Goal: Task Accomplishment & Management: Use online tool/utility

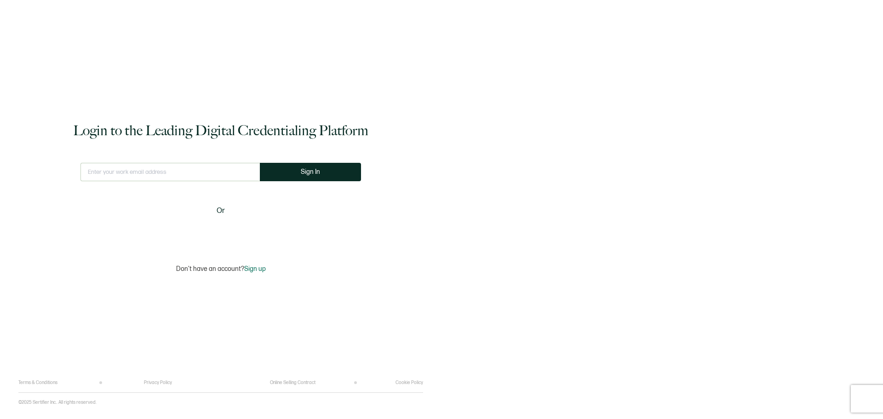
click at [138, 173] on input "text" at bounding box center [169, 172] width 179 height 18
type input "[PERSON_NAME][EMAIL_ADDRESS][PERSON_NAME][DOMAIN_NAME]"
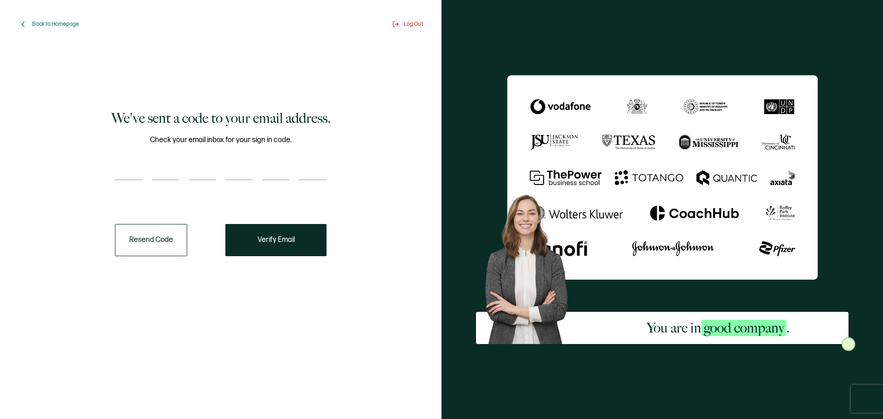
click at [135, 171] on input "number" at bounding box center [129, 171] width 28 height 18
paste input "1"
type input "1"
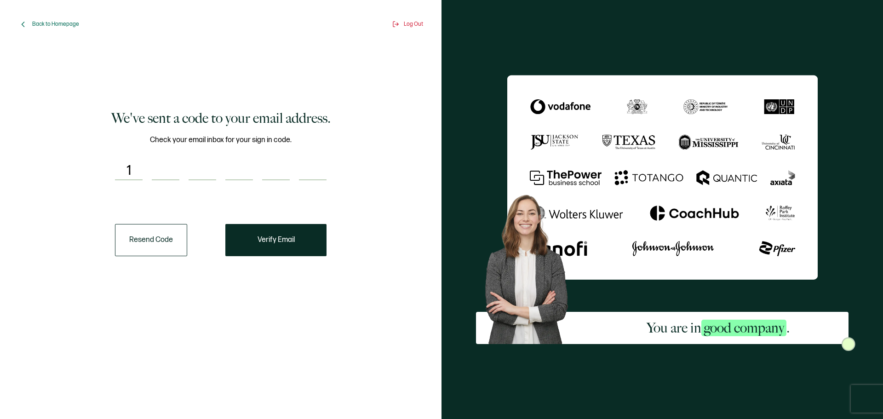
type input "9"
type input "2"
type input "0"
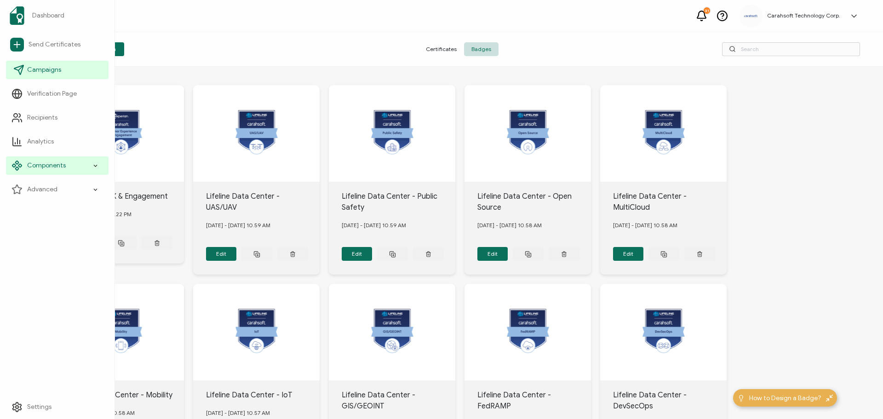
click at [33, 70] on span "Campaigns" at bounding box center [44, 69] width 34 height 9
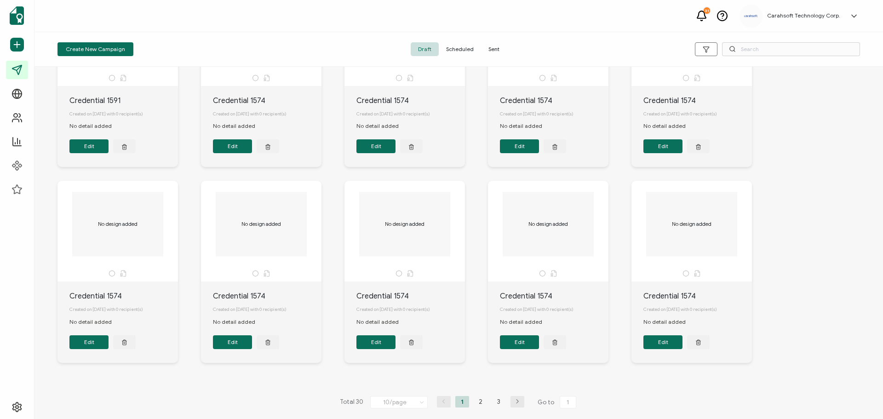
scroll to position [110, 0]
click at [477, 402] on li "2" at bounding box center [481, 401] width 14 height 11
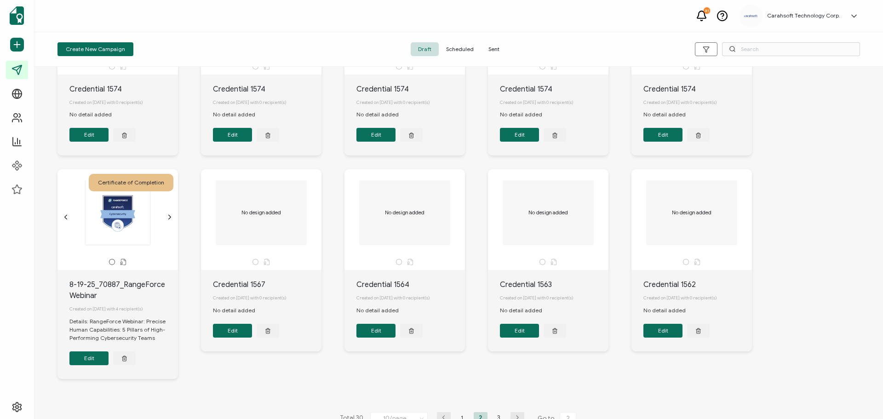
scroll to position [137, 0]
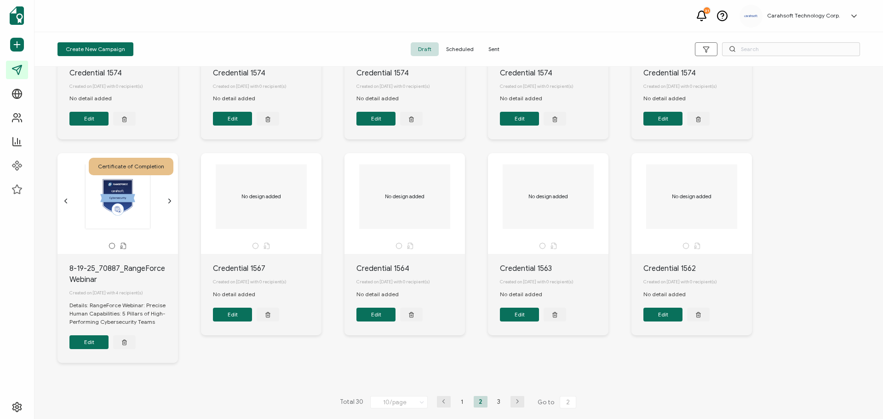
click at [90, 338] on button "Edit" at bounding box center [88, 342] width 39 height 14
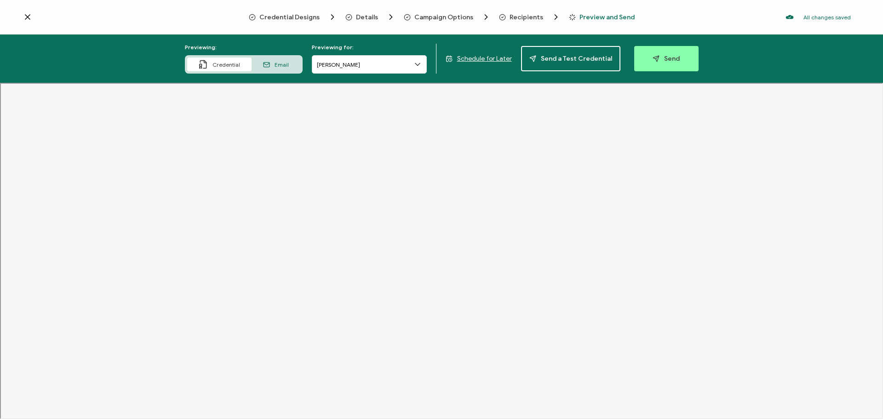
click at [515, 17] on span "Recipients" at bounding box center [526, 17] width 34 height 7
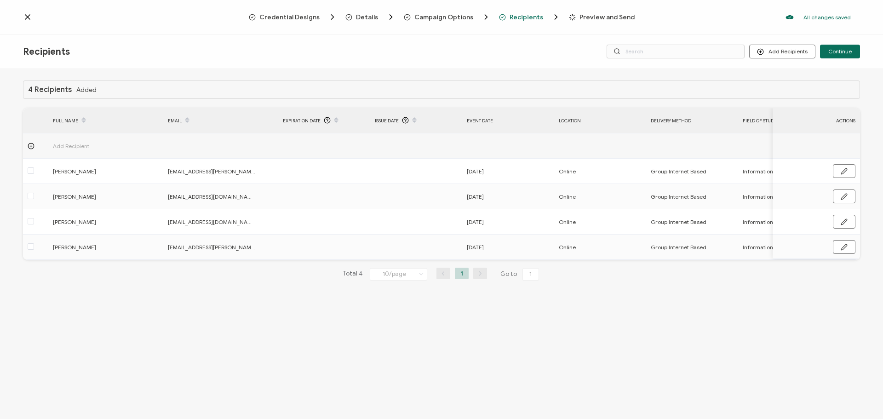
click at [715, 358] on div "4 Recipients Added FULL NAME EMAIL Expiration Date Issue Date Event Date Locati…" at bounding box center [441, 245] width 883 height 352
click at [24, 16] on icon at bounding box center [27, 16] width 9 height 9
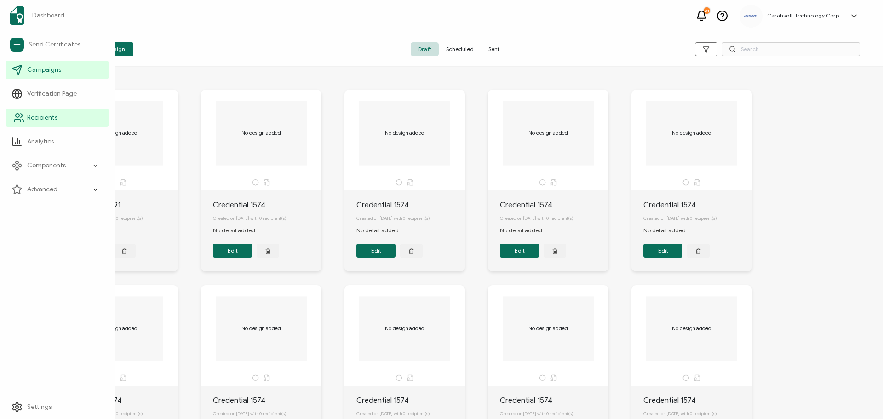
click at [53, 113] on span "Recipients" at bounding box center [42, 117] width 30 height 9
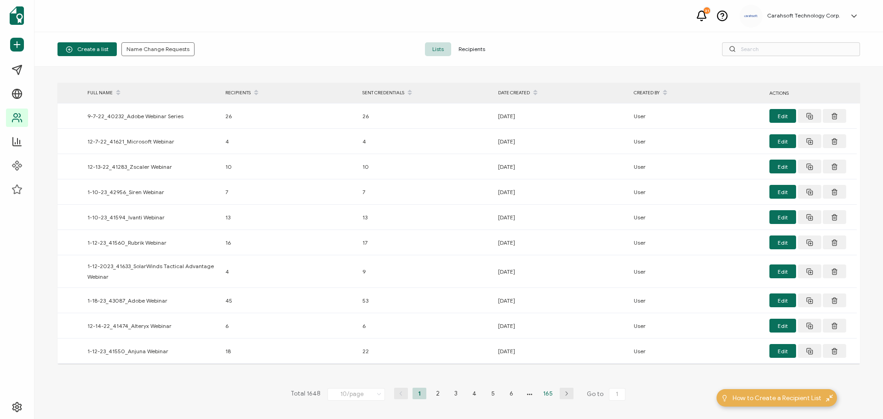
click at [546, 394] on li "165" at bounding box center [548, 393] width 14 height 11
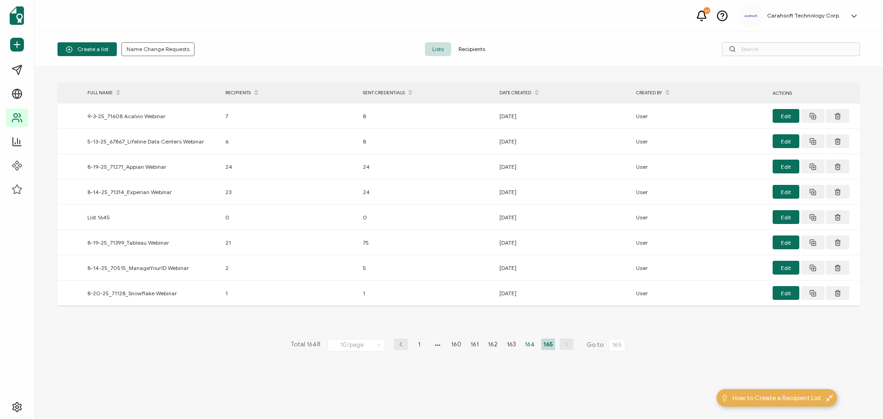
click at [529, 344] on li "164" at bounding box center [530, 343] width 14 height 11
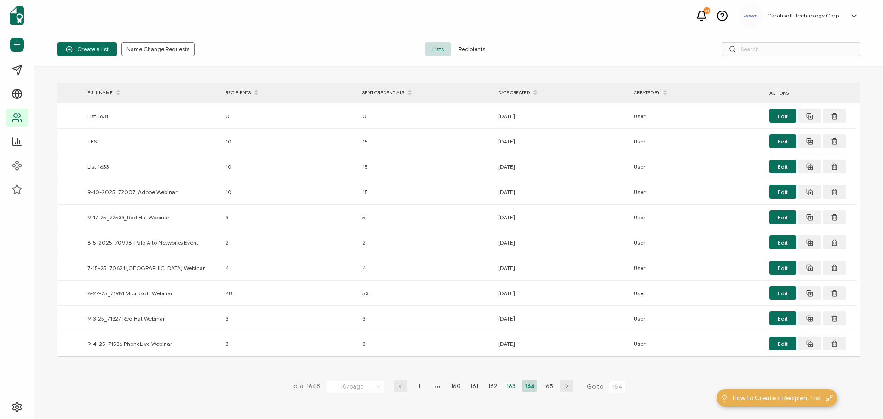
click at [511, 386] on li "163" at bounding box center [511, 385] width 14 height 11
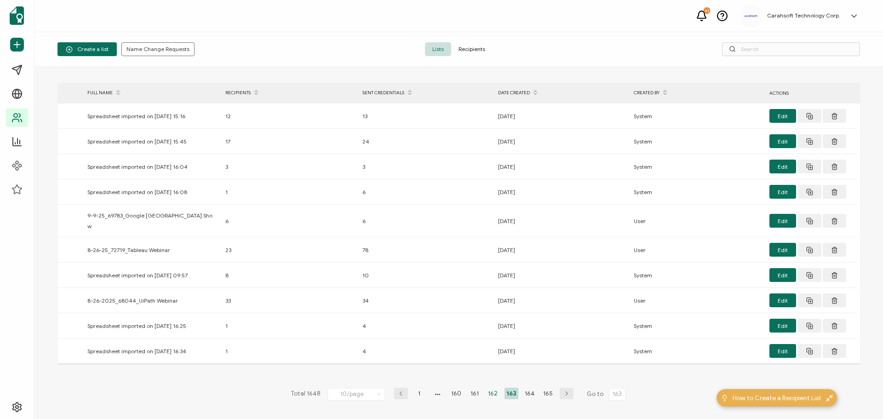
click at [490, 388] on li "162" at bounding box center [493, 393] width 14 height 11
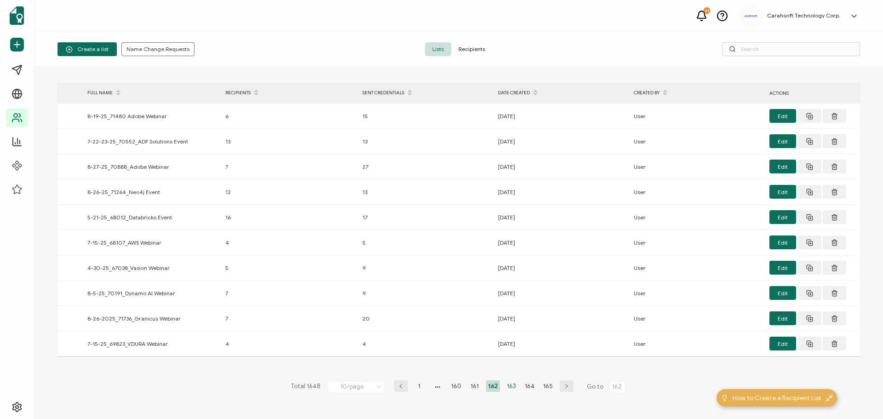
click at [509, 387] on li "163" at bounding box center [511, 385] width 14 height 11
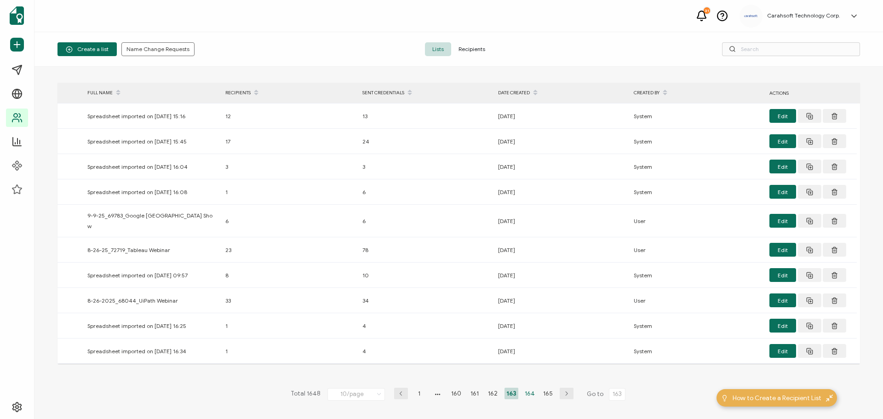
click at [523, 388] on li "164" at bounding box center [530, 393] width 14 height 11
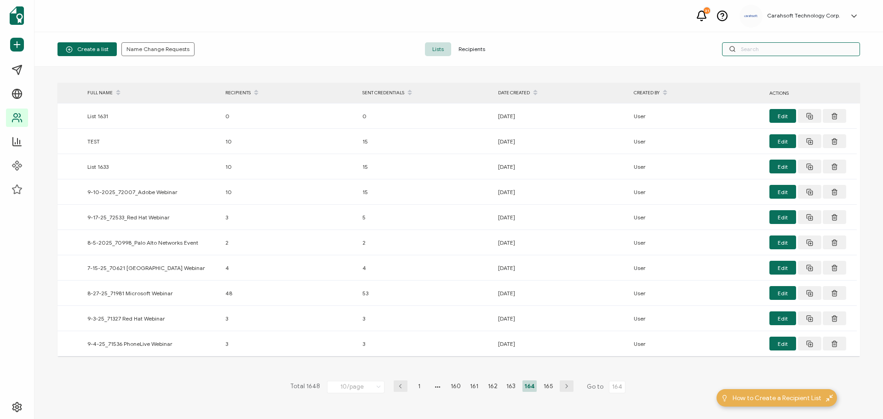
click at [745, 48] on input "text" at bounding box center [791, 49] width 138 height 14
paste input "70887"
type input "70887"
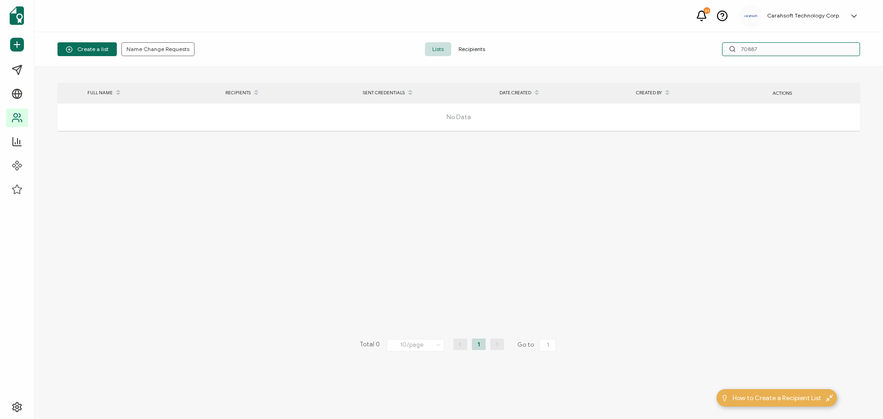
drag, startPoint x: 785, startPoint y: 43, endPoint x: 712, endPoint y: 47, distance: 73.7
click at [712, 47] on div "70887" at bounding box center [726, 49] width 268 height 14
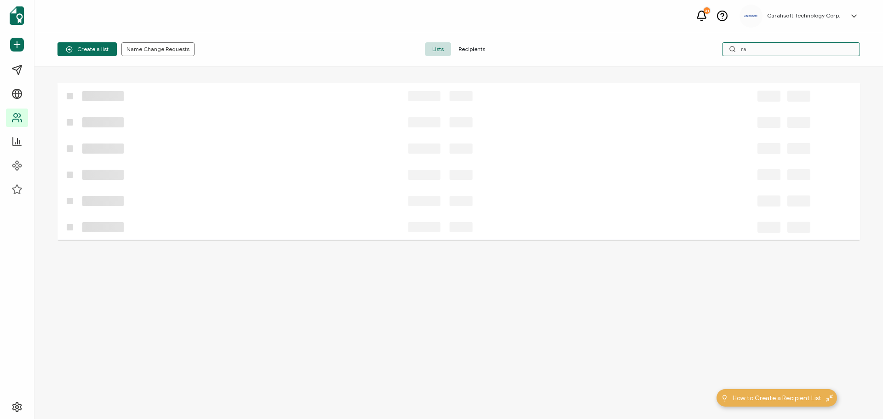
type input "r"
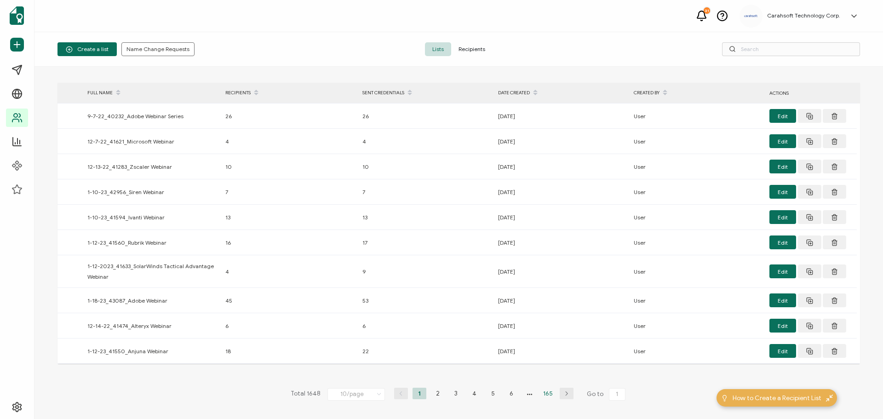
click at [544, 395] on li "165" at bounding box center [548, 393] width 14 height 11
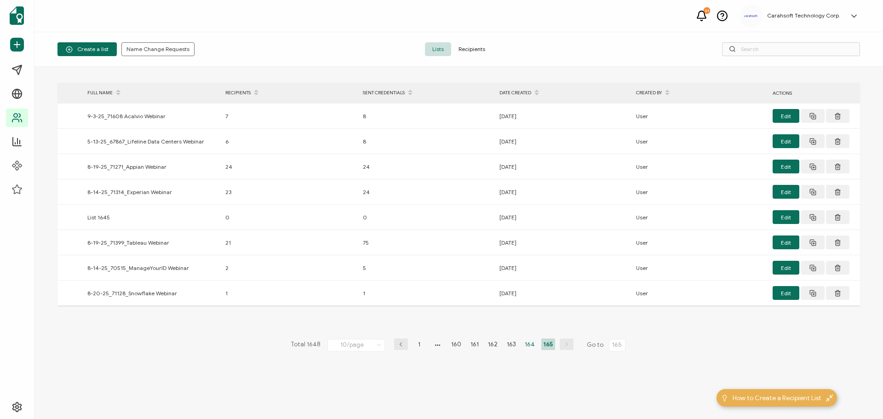
click at [531, 344] on li "164" at bounding box center [530, 343] width 14 height 11
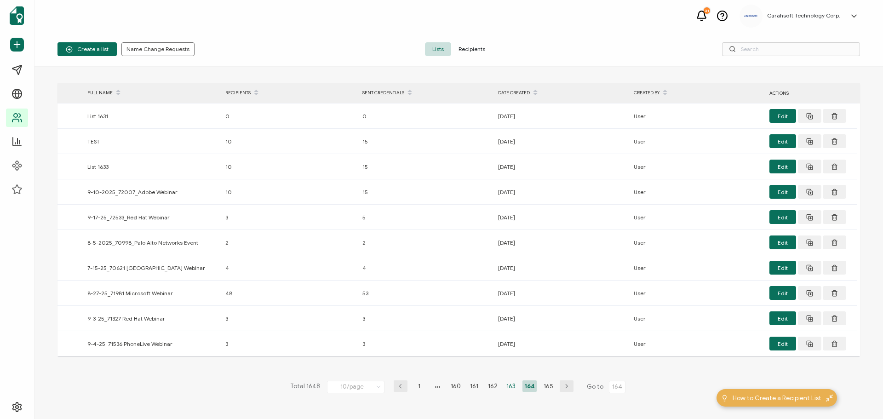
click at [505, 387] on li "163" at bounding box center [511, 385] width 14 height 11
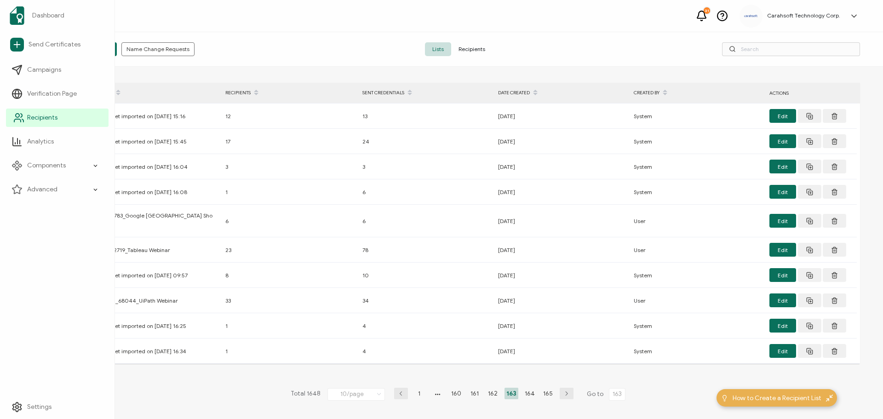
click at [25, 120] on link "Recipients" at bounding box center [57, 118] width 103 height 18
click at [37, 67] on span "Campaigns" at bounding box center [44, 69] width 34 height 9
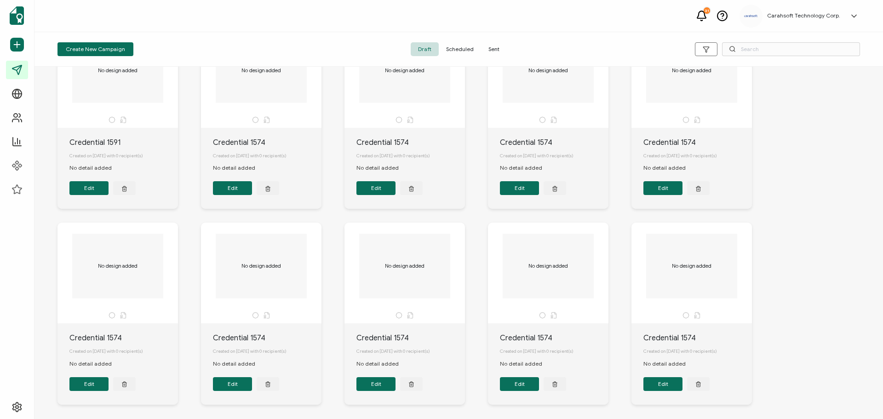
scroll to position [110, 0]
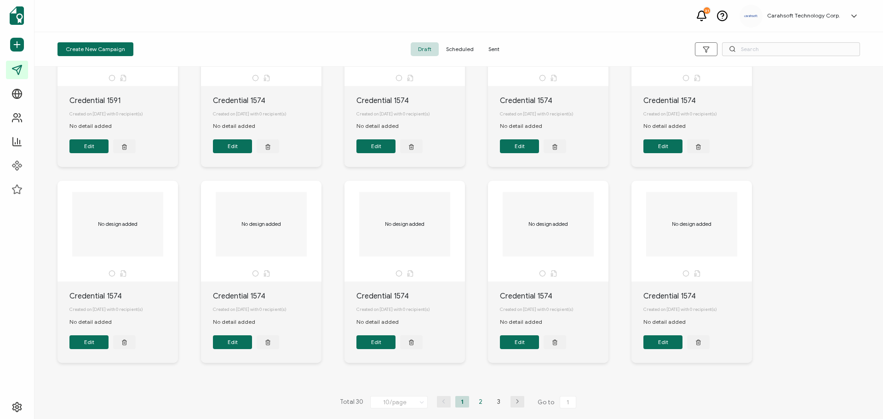
click at [481, 401] on li "2" at bounding box center [481, 401] width 14 height 11
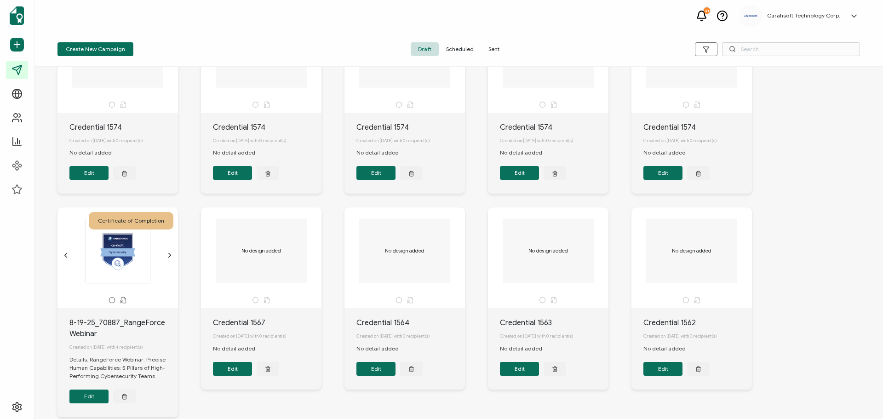
scroll to position [92, 0]
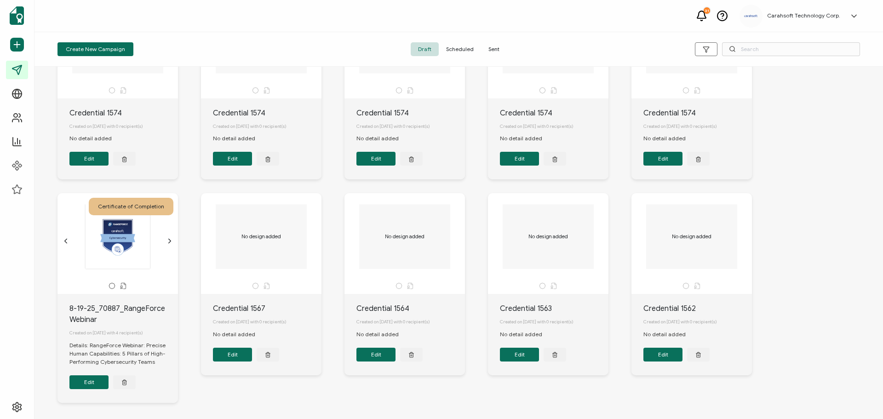
click at [85, 389] on button "Edit" at bounding box center [88, 382] width 39 height 14
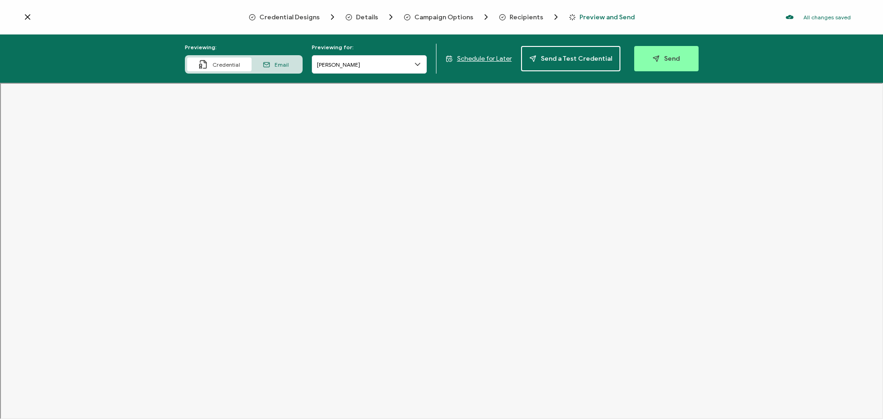
click at [523, 14] on span "Recipients" at bounding box center [526, 17] width 34 height 7
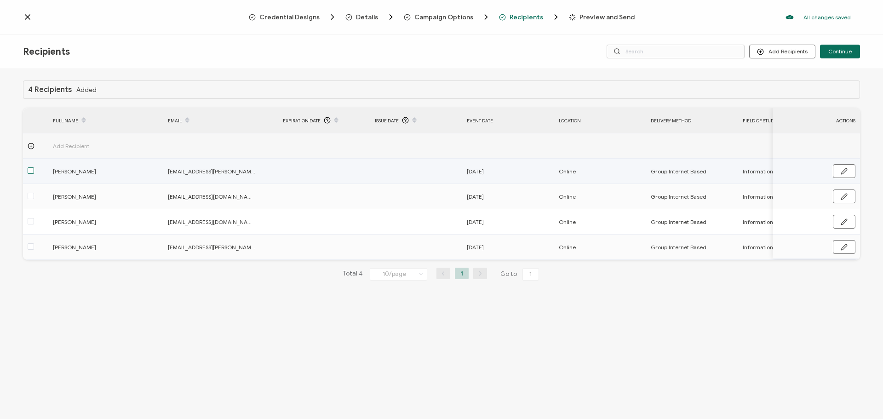
click at [32, 171] on span at bounding box center [31, 170] width 6 height 6
click at [34, 167] on input "checkbox" at bounding box center [34, 167] width 0 height 0
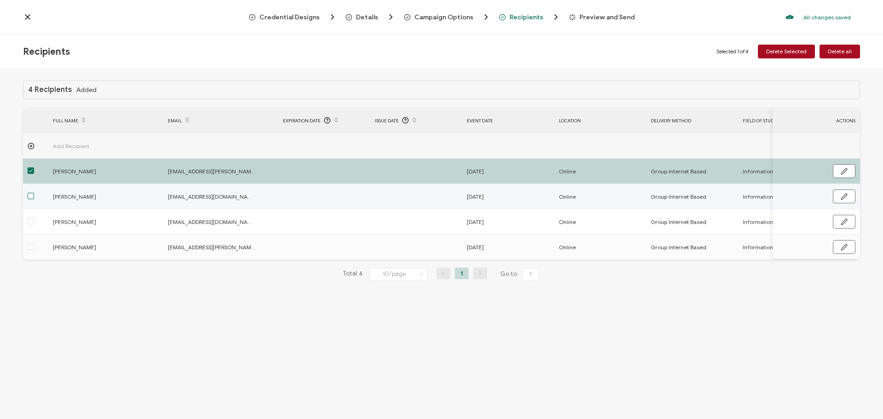
click at [29, 194] on span at bounding box center [31, 196] width 6 height 6
click at [34, 193] on input "checkbox" at bounding box center [34, 193] width 0 height 0
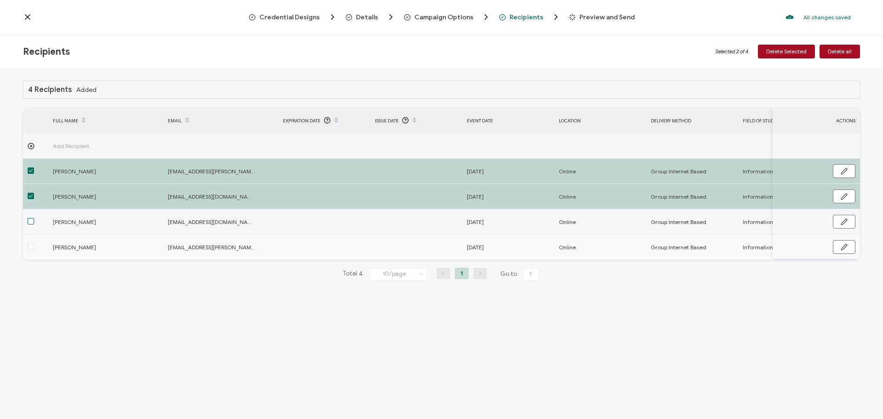
click at [29, 222] on span at bounding box center [31, 221] width 6 height 6
click at [34, 218] on input "checkbox" at bounding box center [34, 218] width 0 height 0
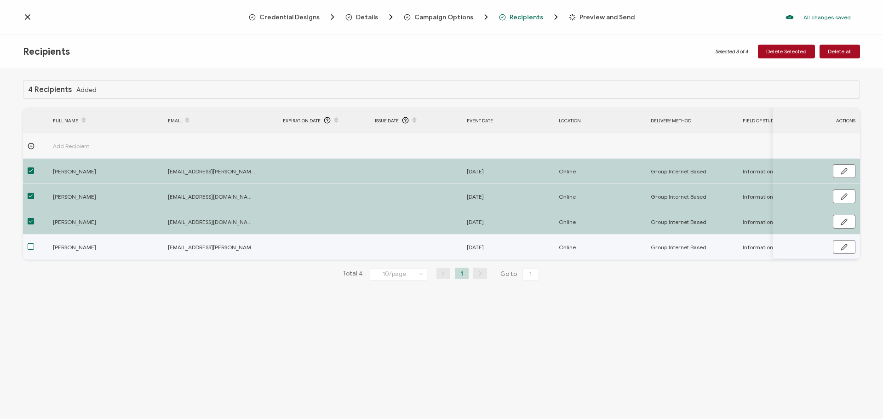
click at [29, 245] on span at bounding box center [31, 246] width 6 height 6
click at [34, 243] on input "checkbox" at bounding box center [34, 243] width 0 height 0
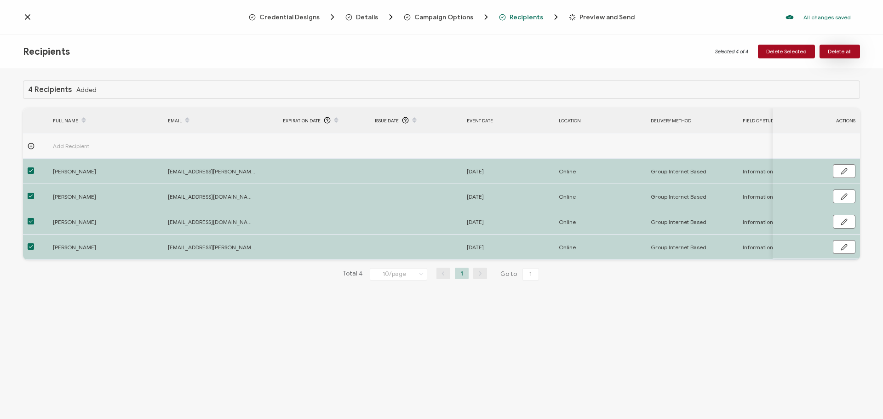
click at [846, 54] on span "Delete all" at bounding box center [840, 52] width 24 height 6
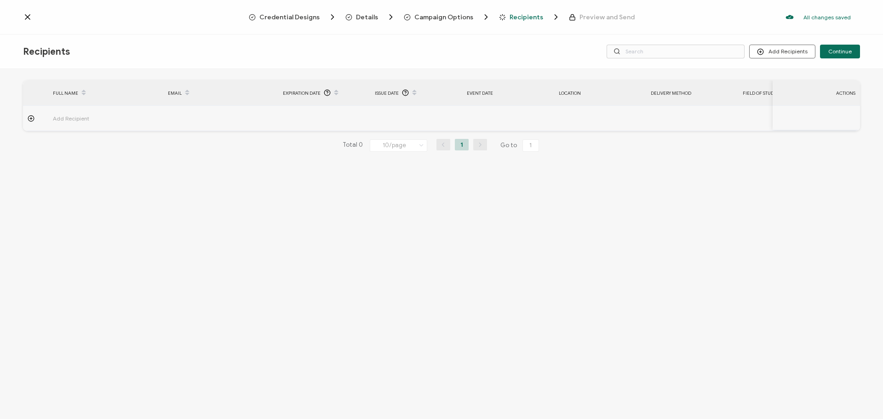
click at [28, 16] on icon at bounding box center [27, 16] width 9 height 9
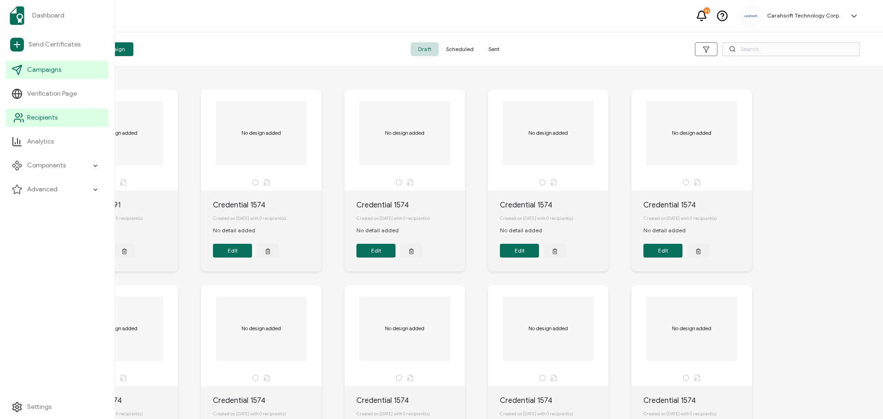
click at [41, 119] on span "Recipients" at bounding box center [42, 117] width 30 height 9
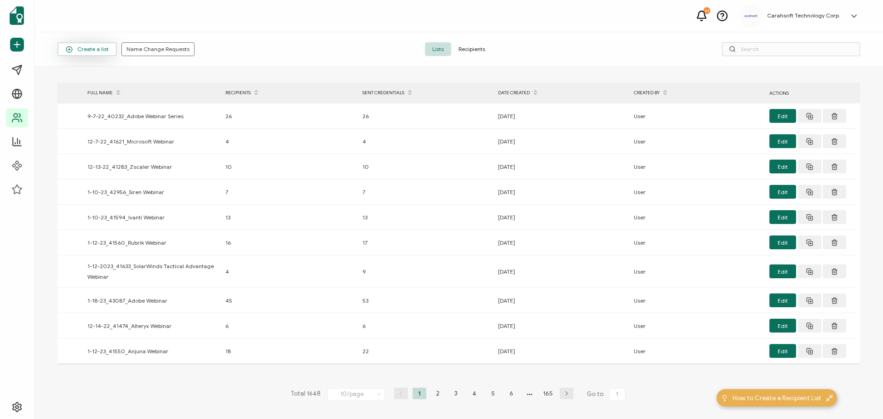
click at [85, 46] on span "Create a list" at bounding box center [87, 49] width 43 height 7
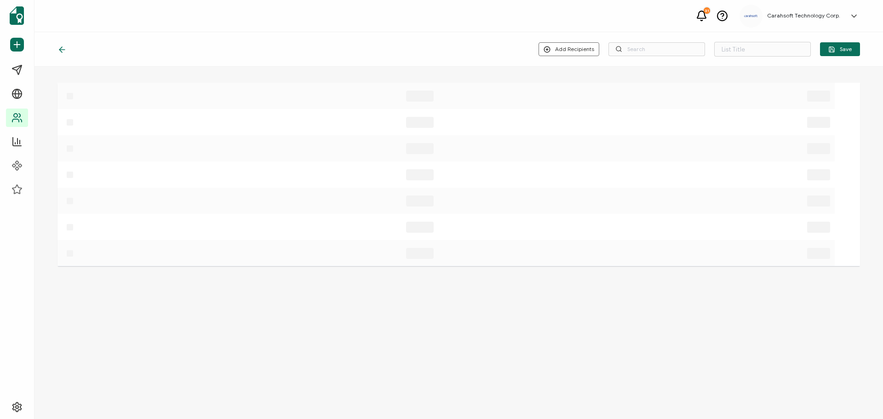
type input "List 1649"
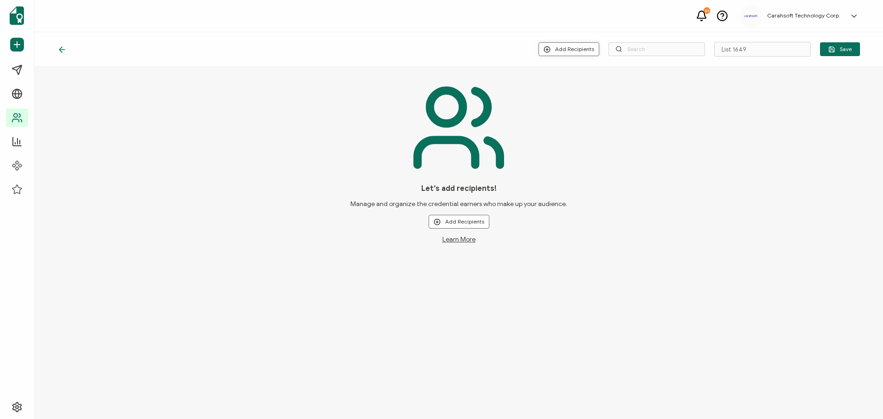
click at [568, 51] on button "Add Recipients" at bounding box center [568, 49] width 61 height 14
click at [572, 71] on span "Upload New Recipients" at bounding box center [589, 73] width 59 height 7
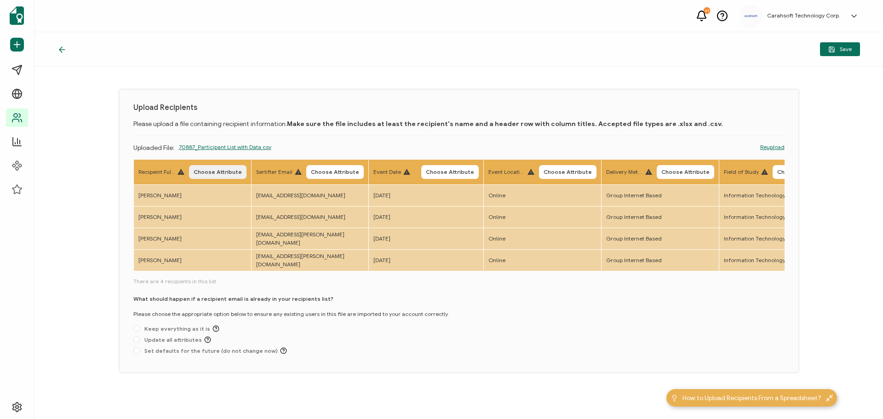
click at [215, 170] on span "Choose Attribute" at bounding box center [218, 172] width 48 height 6
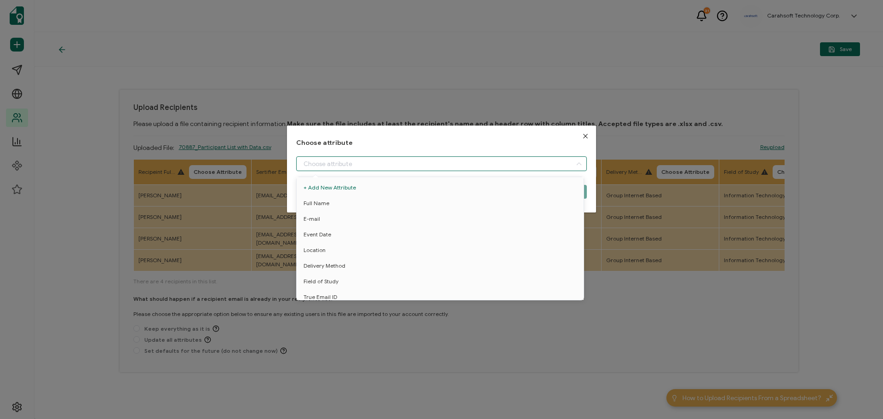
click at [316, 160] on input "dialog" at bounding box center [441, 163] width 291 height 15
click at [318, 200] on span "Full Name" at bounding box center [316, 203] width 26 height 16
type input "Full Name"
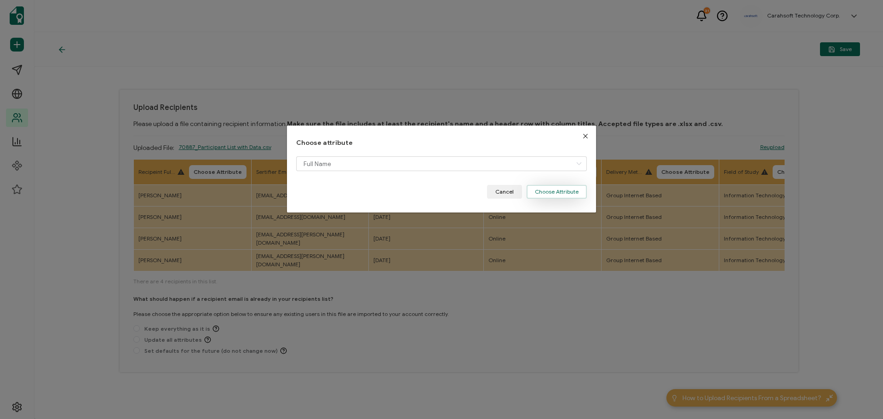
click at [549, 195] on button "Choose Attribute" at bounding box center [556, 192] width 60 height 14
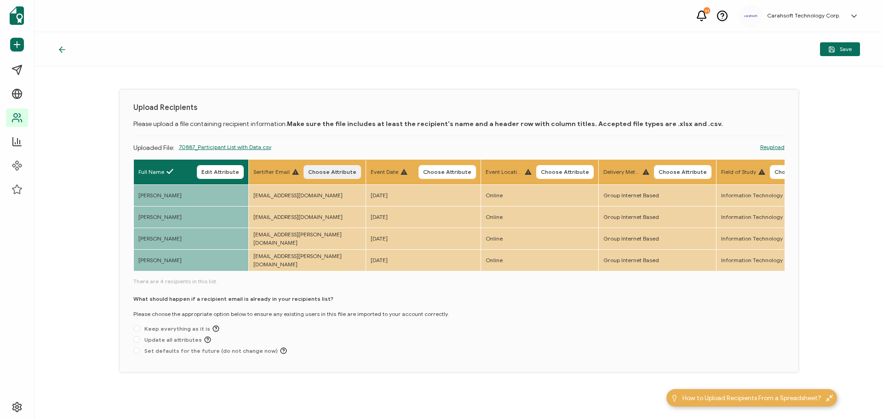
click at [343, 172] on span "Choose Attribute" at bounding box center [332, 172] width 48 height 6
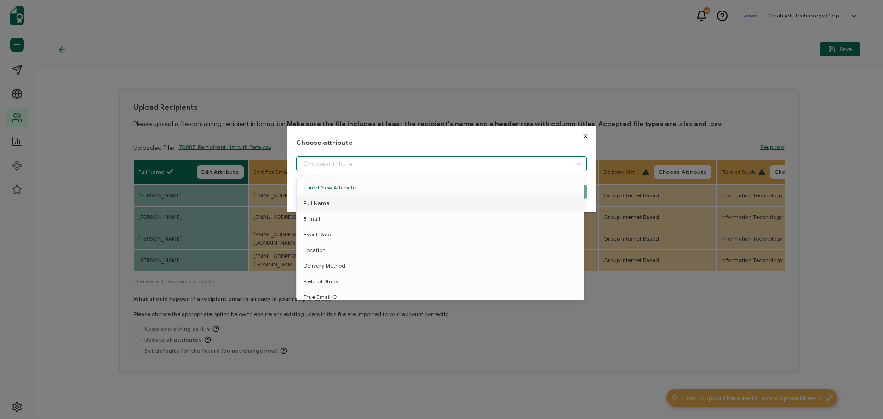
click at [315, 161] on input "dialog" at bounding box center [441, 163] width 291 height 15
click at [313, 221] on span "E-mail" at bounding box center [311, 219] width 17 height 16
type input "E-mail"
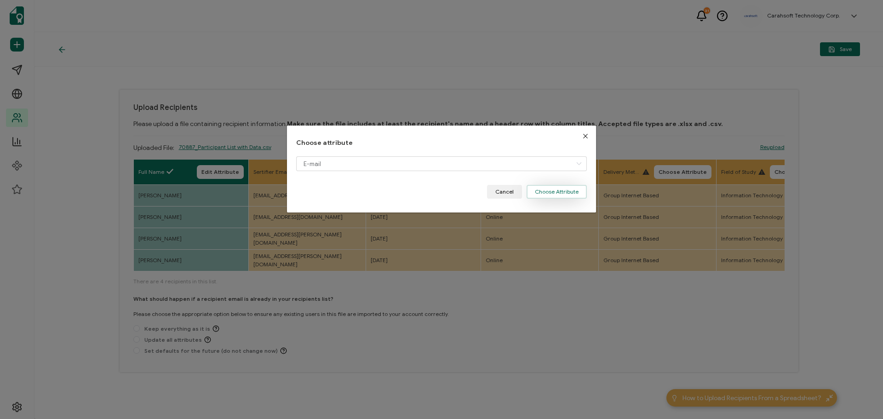
click at [554, 185] on button "Choose Attribute" at bounding box center [556, 192] width 60 height 14
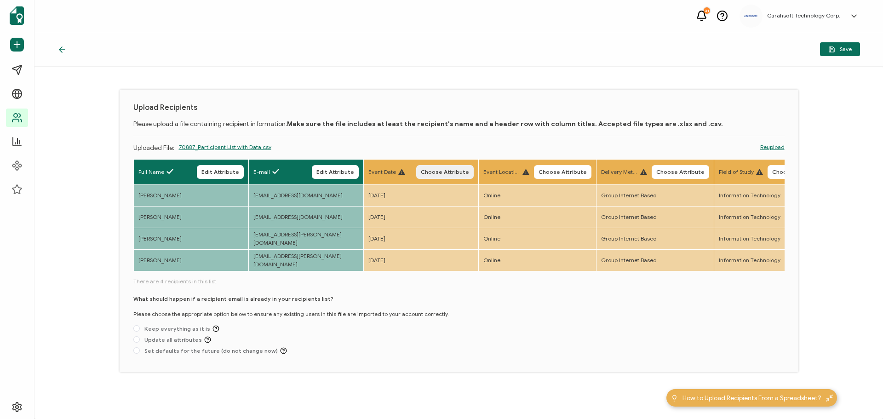
click at [448, 169] on span "Choose Attribute" at bounding box center [445, 172] width 48 height 6
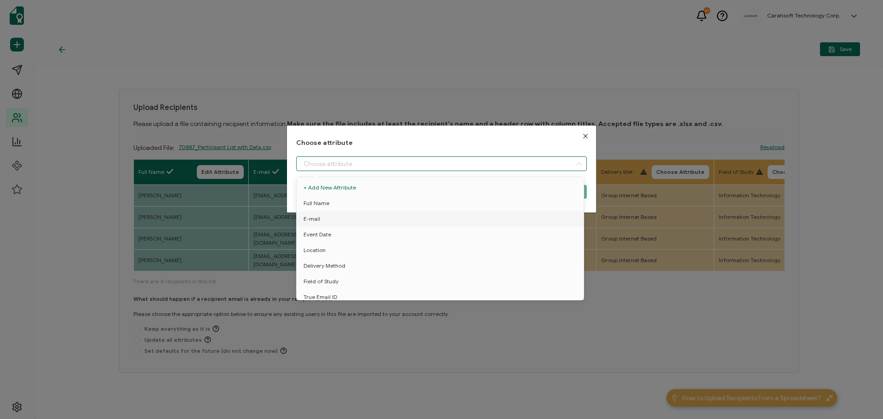
click at [357, 163] on input "dialog" at bounding box center [441, 163] width 291 height 15
click at [333, 232] on li "Event Date" at bounding box center [441, 235] width 295 height 16
type input "Event Date"
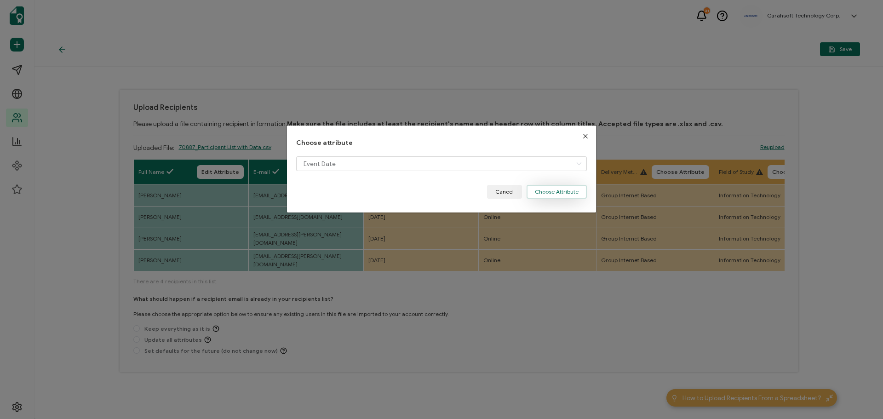
click at [545, 192] on button "Choose Attribute" at bounding box center [556, 192] width 60 height 14
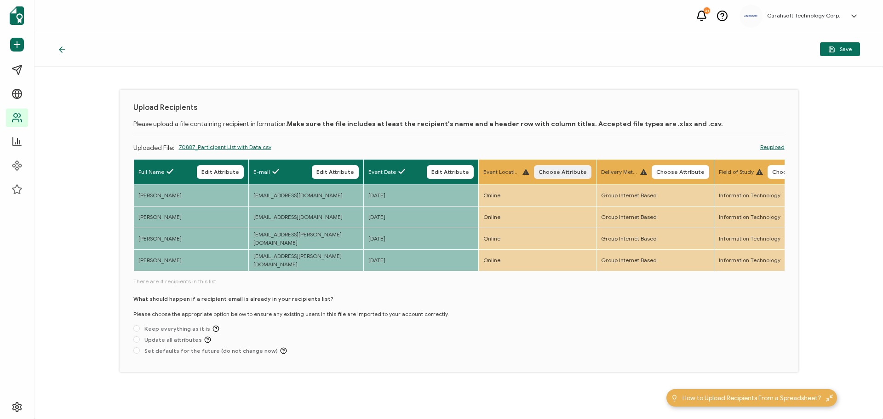
click at [587, 171] on span "Choose Attribute" at bounding box center [562, 172] width 48 height 6
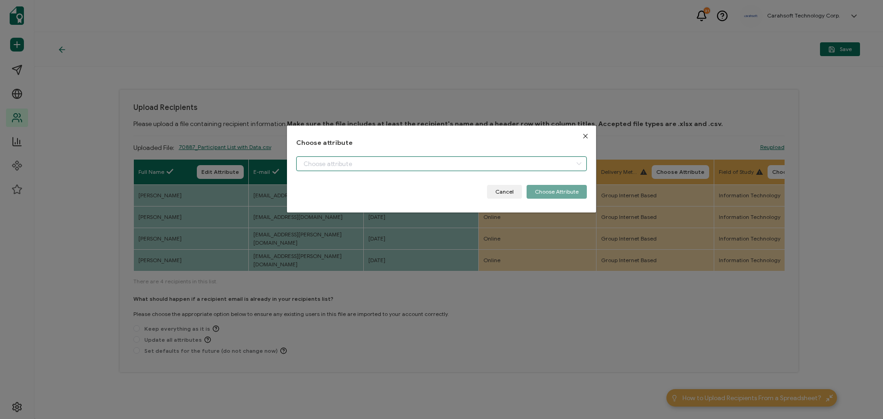
click at [446, 165] on input "dialog" at bounding box center [441, 163] width 291 height 15
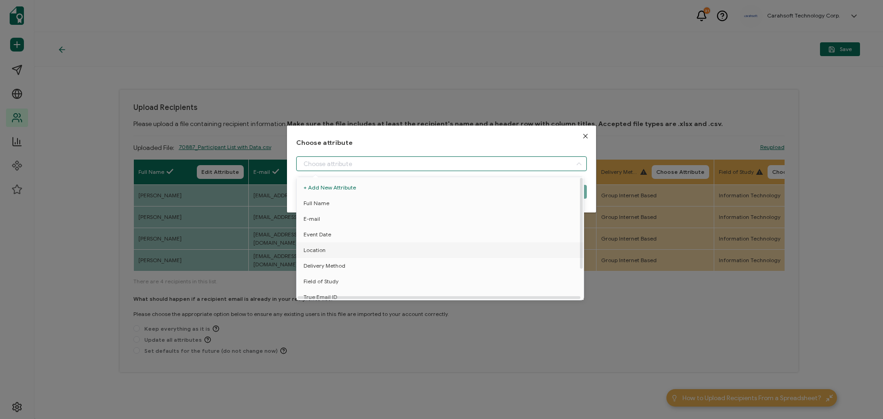
click at [329, 251] on li "Location" at bounding box center [441, 250] width 295 height 16
type input "Location"
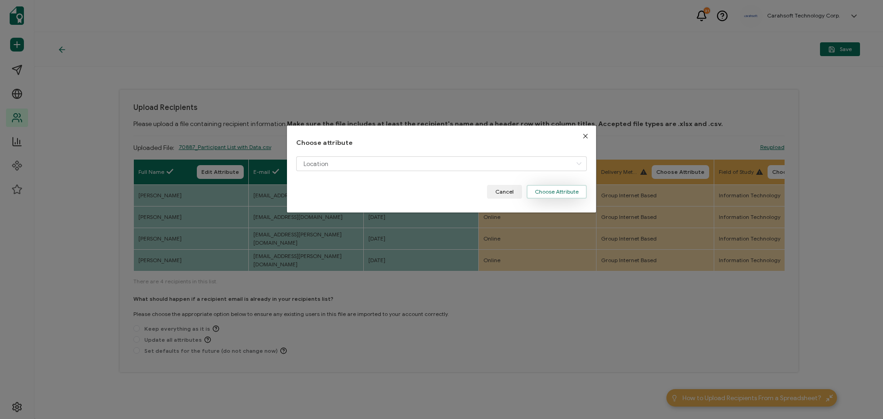
click at [558, 189] on button "Choose Attribute" at bounding box center [556, 192] width 60 height 14
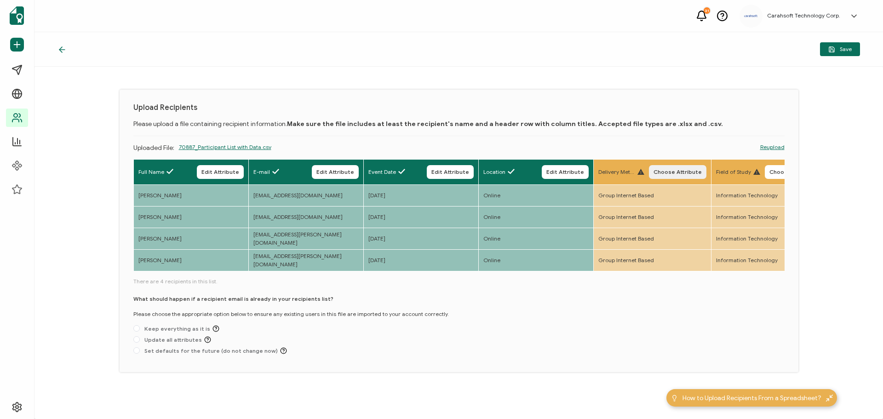
click at [685, 170] on span "Choose Attribute" at bounding box center [677, 172] width 48 height 6
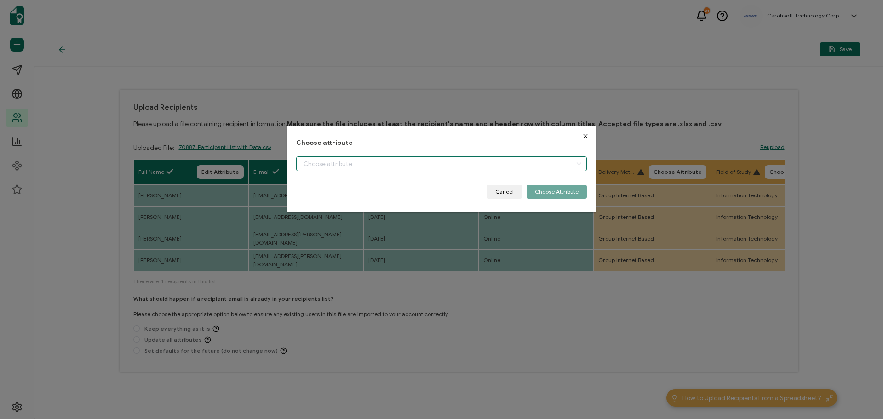
click at [384, 166] on input "dialog" at bounding box center [441, 163] width 291 height 15
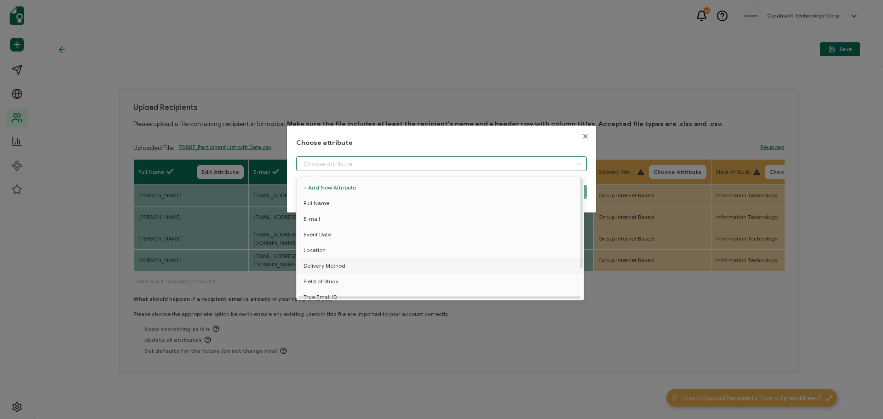
click at [314, 270] on span "Delivery Method" at bounding box center [324, 266] width 42 height 16
type input "Delivery Method"
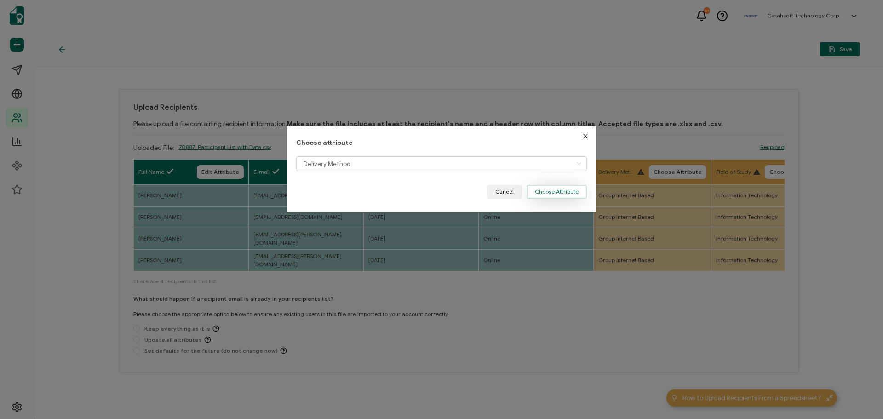
click at [555, 189] on button "Choose Attribute" at bounding box center [556, 192] width 60 height 14
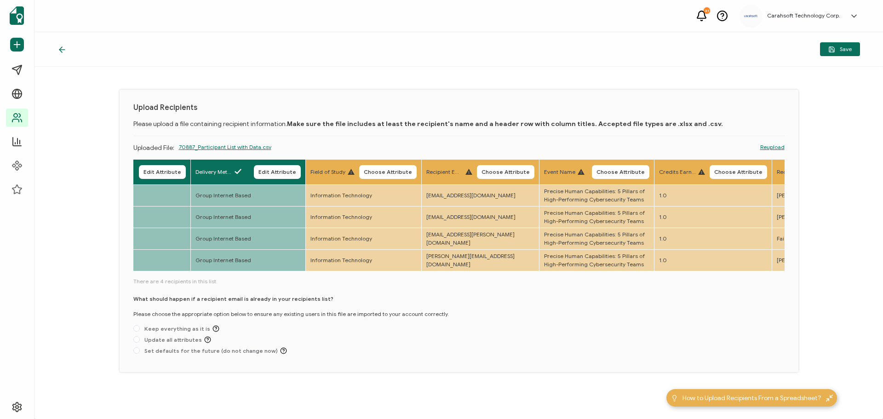
scroll to position [0, 414]
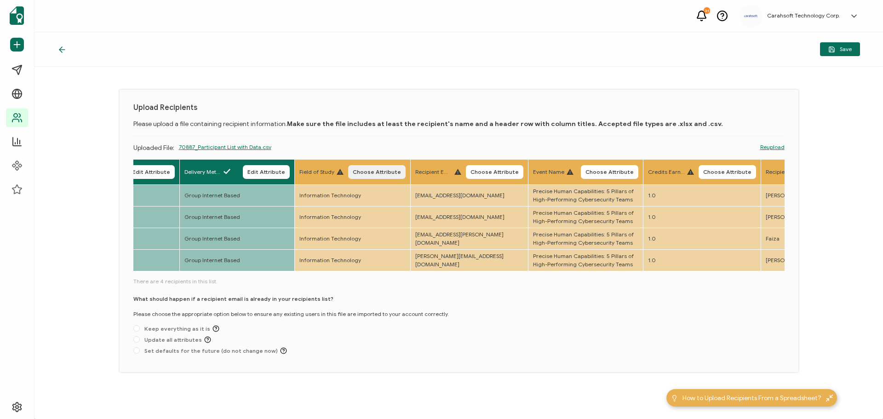
click at [378, 169] on span "Choose Attribute" at bounding box center [377, 172] width 48 height 6
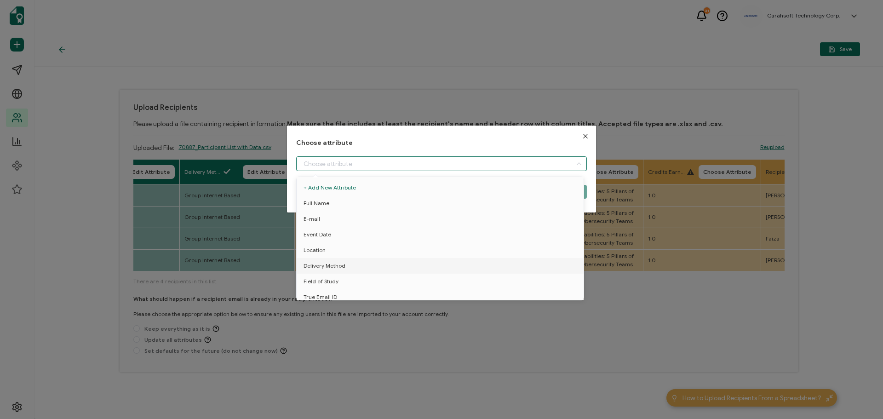
click at [313, 171] on input "dialog" at bounding box center [441, 163] width 291 height 15
click at [325, 280] on span "Field of Study" at bounding box center [320, 282] width 35 height 16
type input "Field of Study"
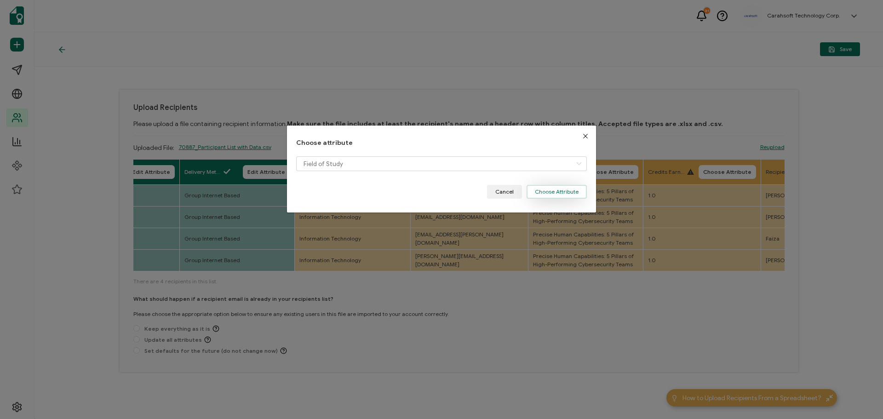
click at [541, 193] on button "Choose Attribute" at bounding box center [556, 192] width 60 height 14
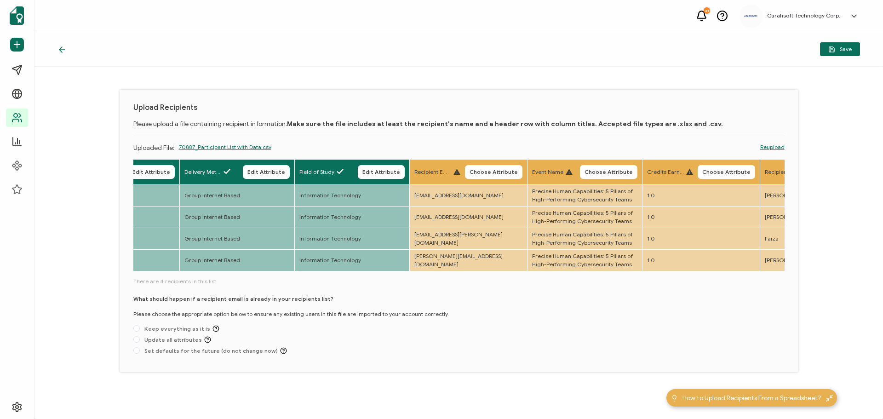
click at [518, 169] on span "Choose Attribute" at bounding box center [493, 172] width 48 height 6
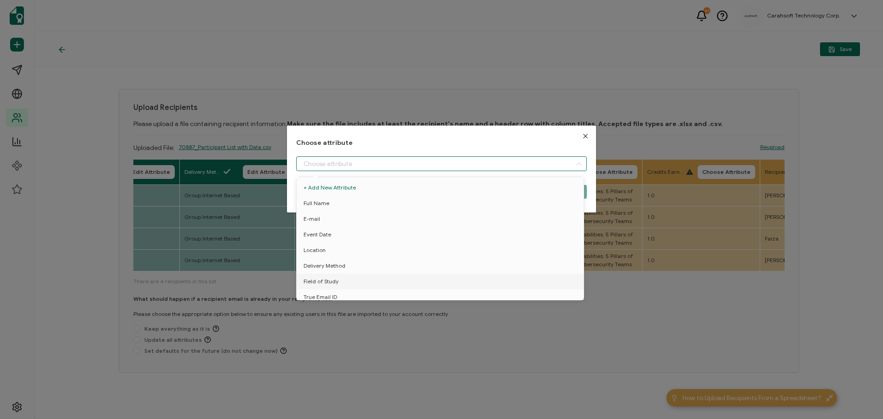
click at [349, 166] on input "dialog" at bounding box center [441, 163] width 291 height 15
click at [327, 292] on span "True Email ID" at bounding box center [320, 297] width 34 height 16
type input "True Email ID"
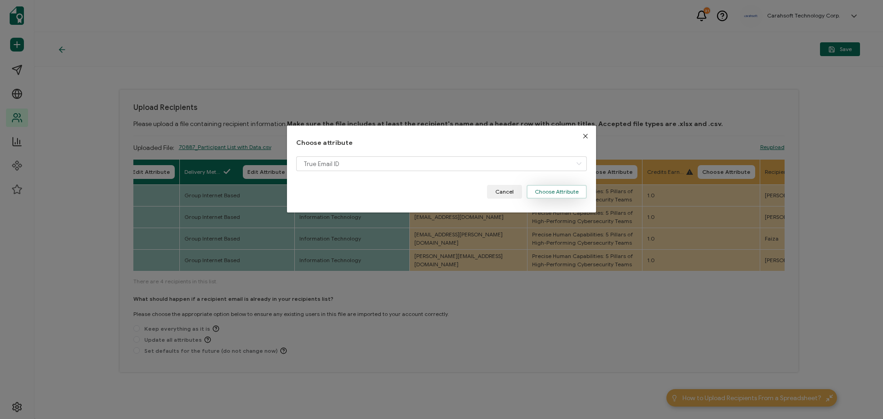
click at [567, 188] on button "Choose Attribute" at bounding box center [556, 192] width 60 height 14
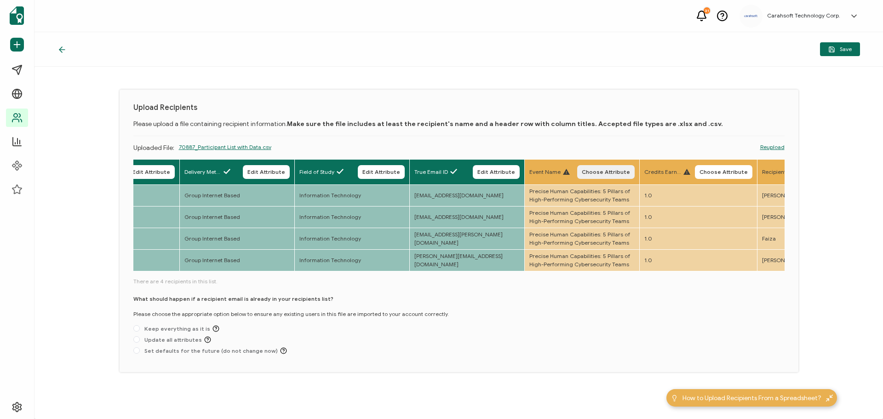
click at [620, 177] on button "Choose Attribute" at bounding box center [605, 172] width 57 height 14
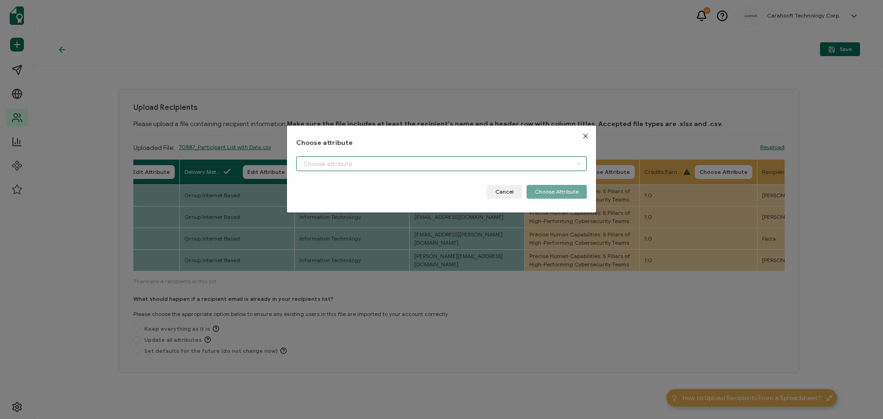
click at [387, 161] on input "dialog" at bounding box center [441, 163] width 291 height 15
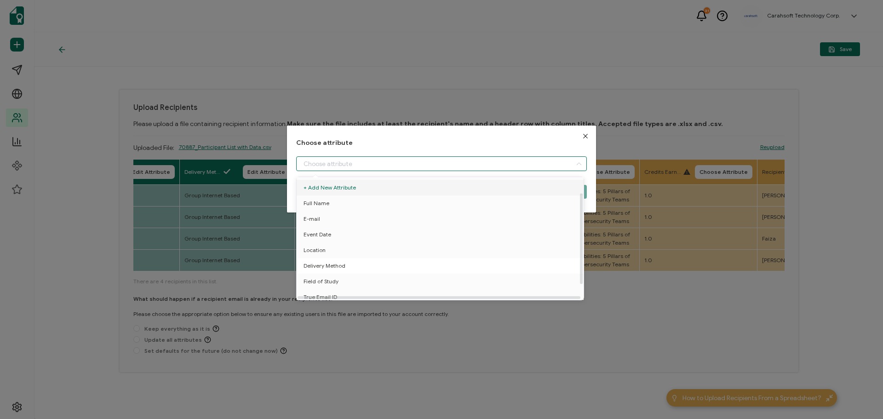
scroll to position [40, 0]
click at [326, 271] on span "Event Name" at bounding box center [318, 277] width 31 height 16
type input "Event Name"
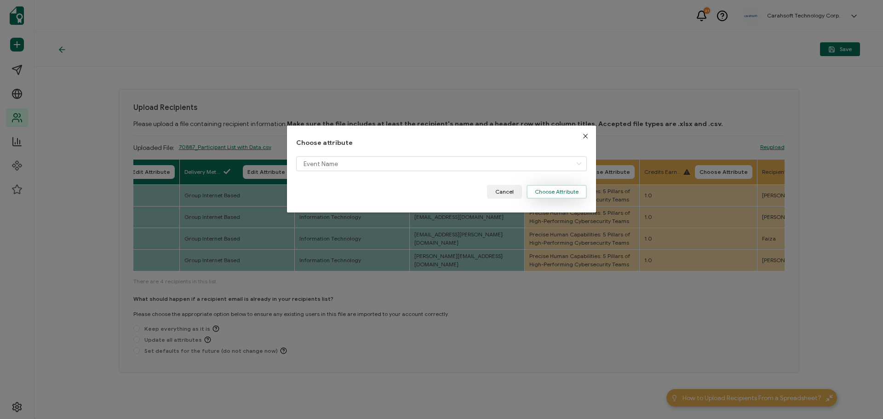
click at [548, 197] on button "Choose Attribute" at bounding box center [556, 192] width 60 height 14
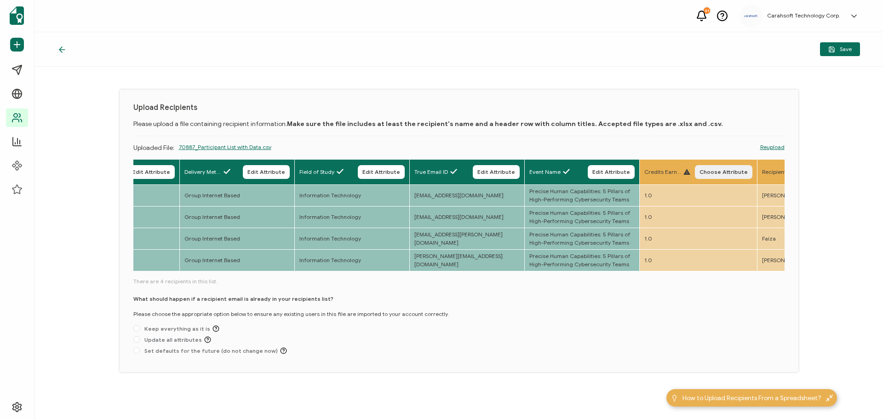
click at [734, 169] on span "Choose Attribute" at bounding box center [723, 172] width 48 height 6
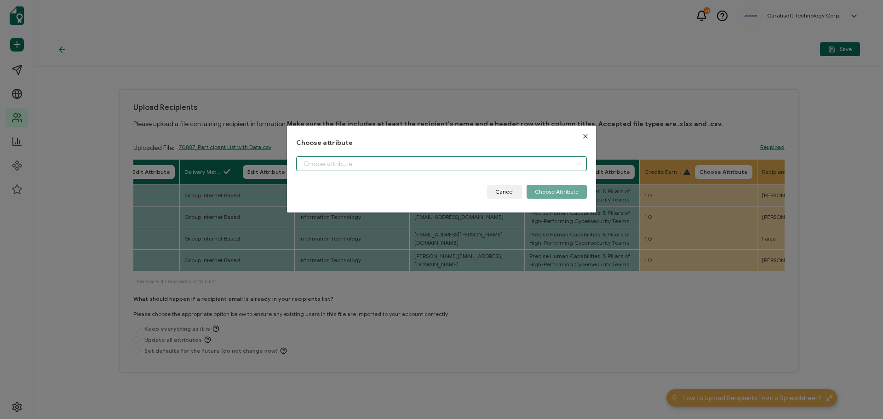
click at [446, 161] on input "dialog" at bounding box center [441, 163] width 291 height 15
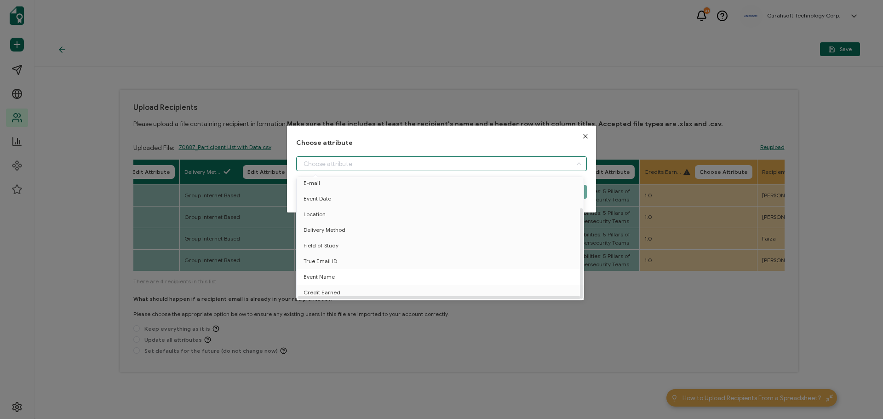
click at [323, 276] on span "Event Name" at bounding box center [318, 277] width 31 height 16
click at [324, 290] on span "Credit Earned" at bounding box center [321, 293] width 37 height 16
type input "Credit Earned"
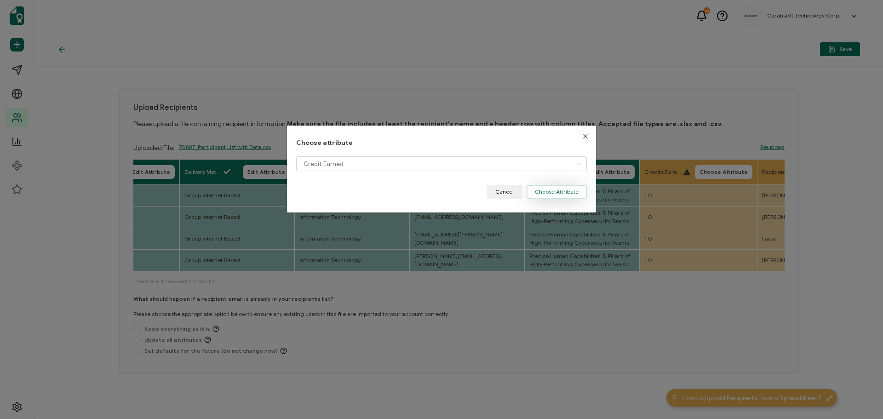
click at [560, 191] on button "Choose Attribute" at bounding box center [556, 192] width 60 height 14
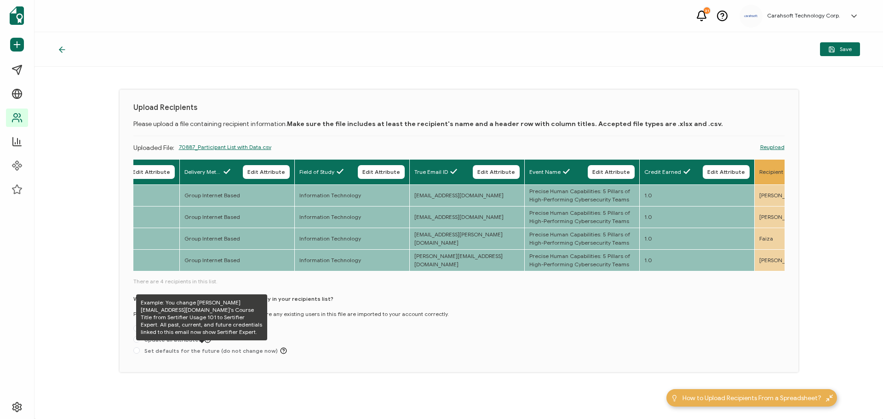
click at [206, 340] on icon at bounding box center [207, 339] width 2 height 2
click at [140, 341] on input "Update all attributes" at bounding box center [136, 339] width 6 height 7
radio input "true"
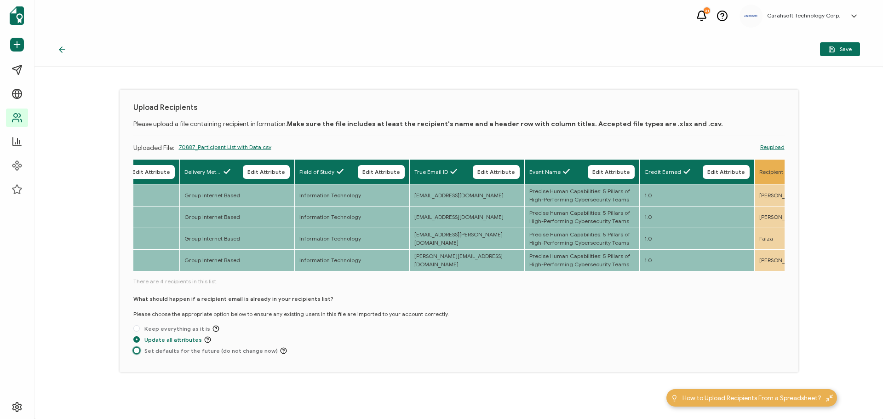
click at [139, 353] on span at bounding box center [136, 350] width 6 height 6
click at [139, 353] on input "Set defaults for the future (do not change now)" at bounding box center [136, 350] width 6 height 7
radio input "true"
radio input "false"
radio input "true"
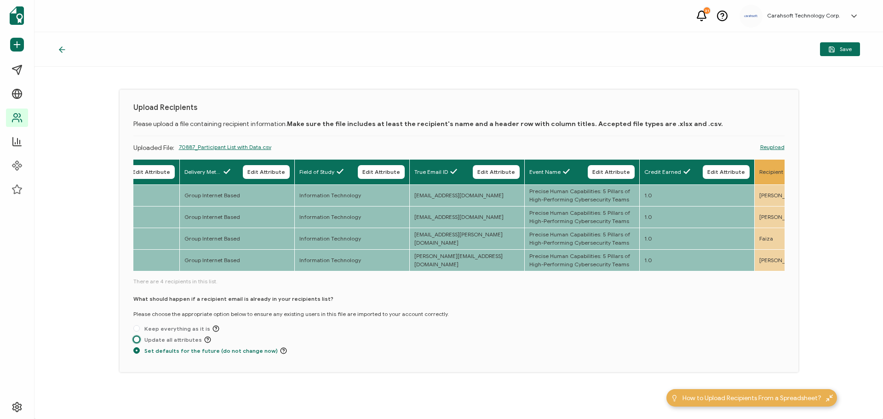
click at [136, 342] on span at bounding box center [136, 339] width 6 height 6
click at [136, 342] on input "Update all attributes" at bounding box center [136, 339] width 6 height 7
radio input "true"
click at [137, 352] on span at bounding box center [136, 350] width 6 height 6
click at [137, 352] on input "Set defaults for the future (do not change now)" at bounding box center [136, 350] width 6 height 7
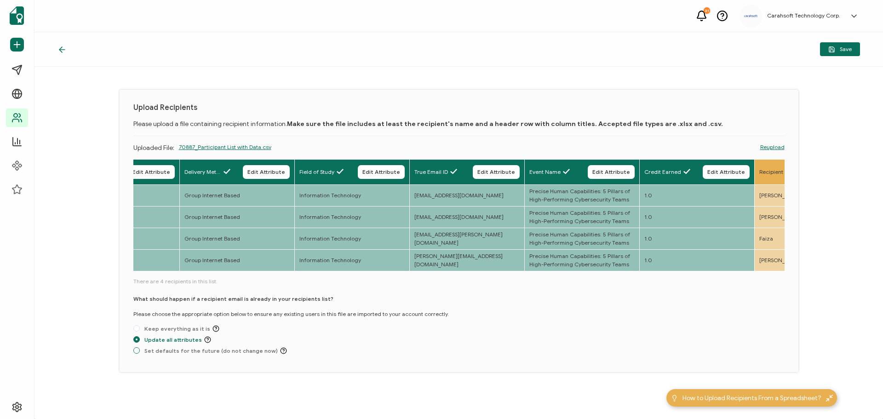
radio input "true"
radio input "false"
radio input "true"
click at [835, 44] on button "Save" at bounding box center [840, 49] width 40 height 14
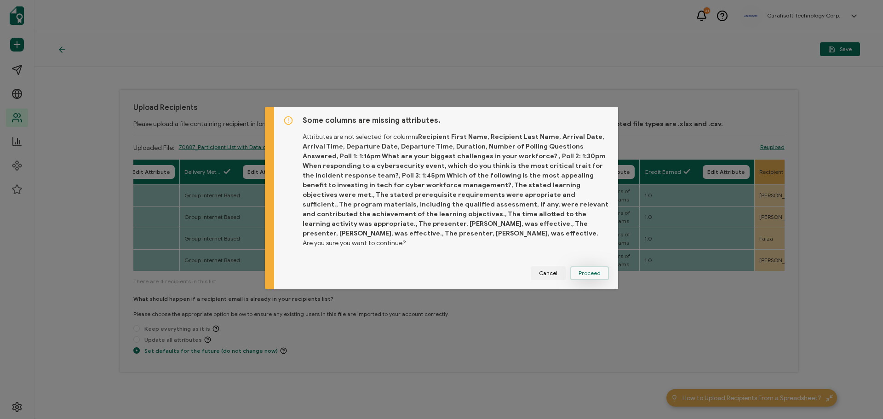
click at [585, 270] on span "Proceed" at bounding box center [589, 273] width 22 height 6
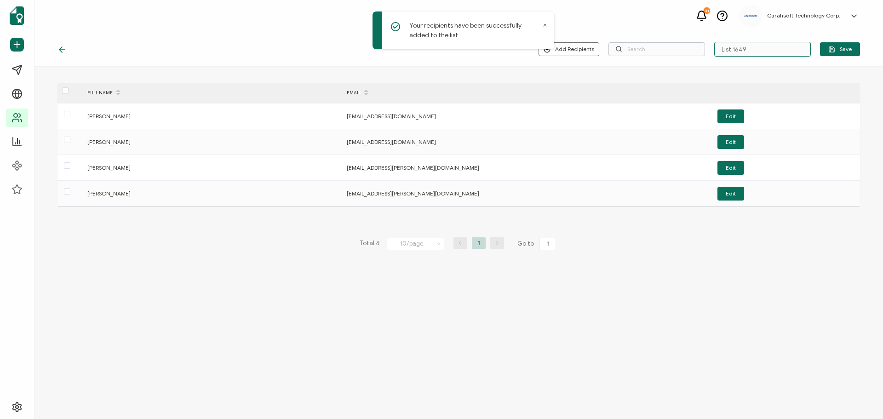
drag, startPoint x: 767, startPoint y: 48, endPoint x: 623, endPoint y: 45, distance: 144.0
click at [623, 45] on div "Add Recipients Upload New Recipients Import from Recipients List 1649 Save" at bounding box center [698, 49] width 321 height 15
type input "8-19-25_70887_Range Force Webinar"
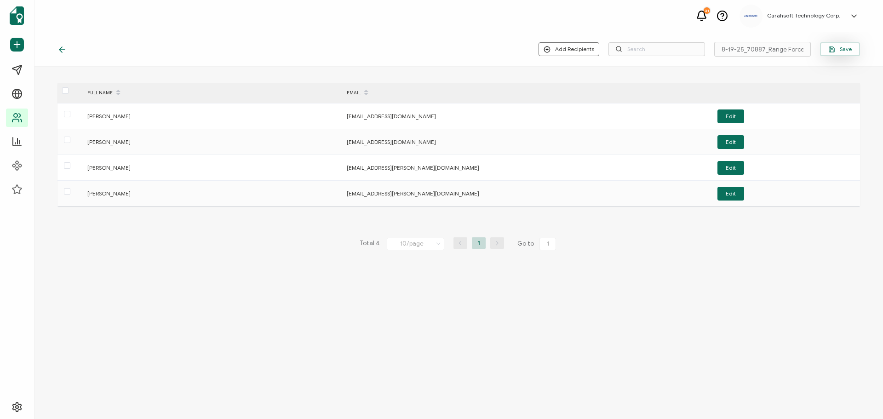
click at [834, 50] on icon "button" at bounding box center [831, 48] width 5 height 5
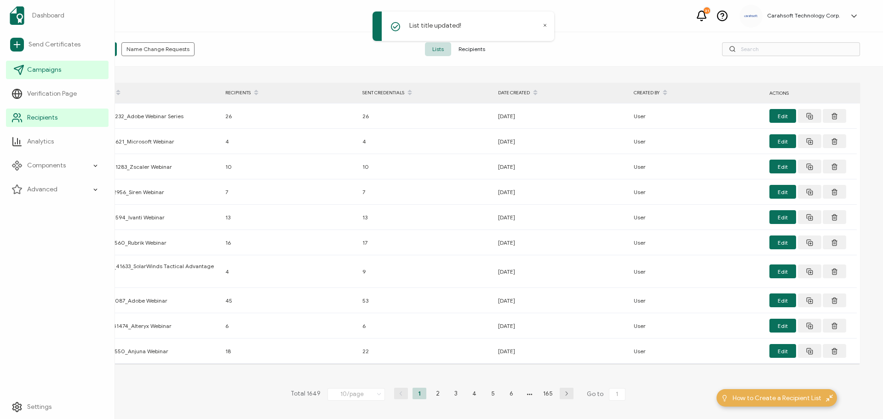
click at [37, 66] on span "Campaigns" at bounding box center [44, 69] width 34 height 9
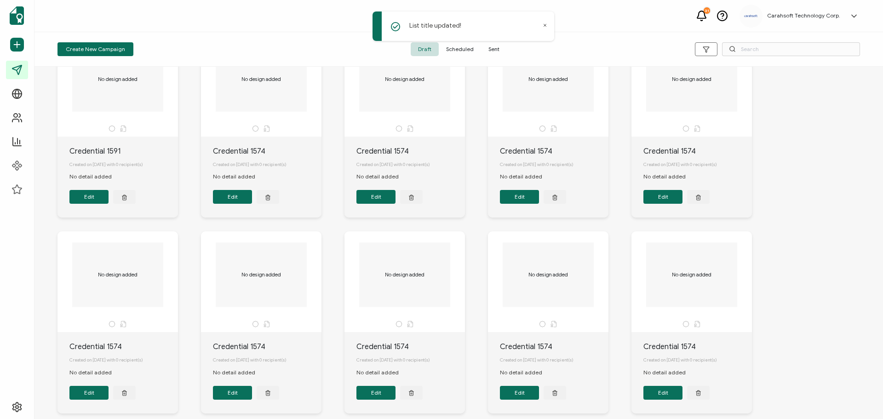
scroll to position [110, 0]
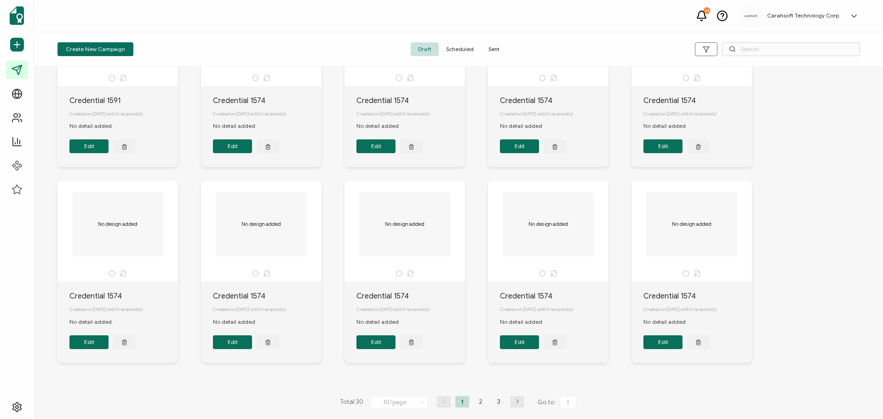
click at [480, 404] on li "2" at bounding box center [481, 401] width 14 height 11
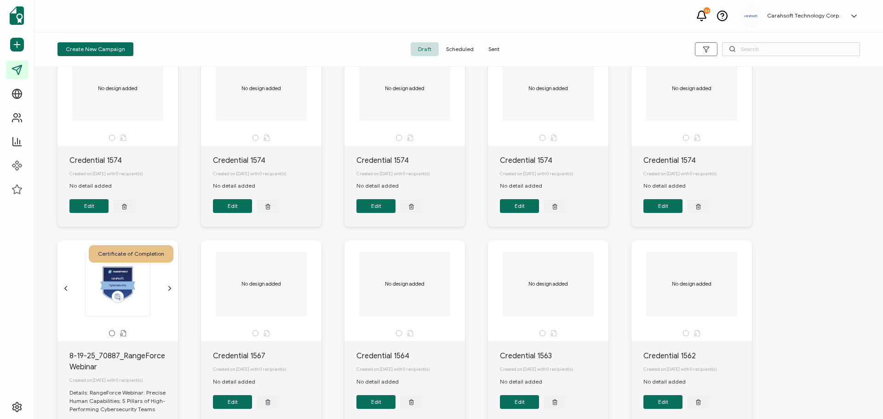
scroll to position [137, 0]
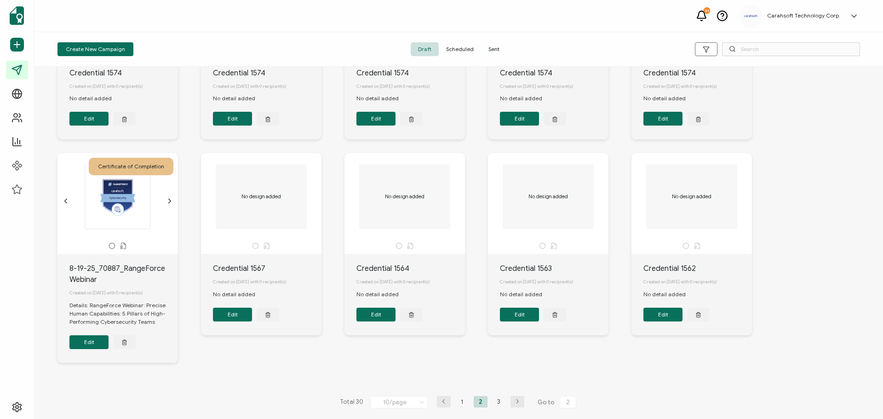
click at [96, 343] on button "Edit" at bounding box center [88, 342] width 39 height 14
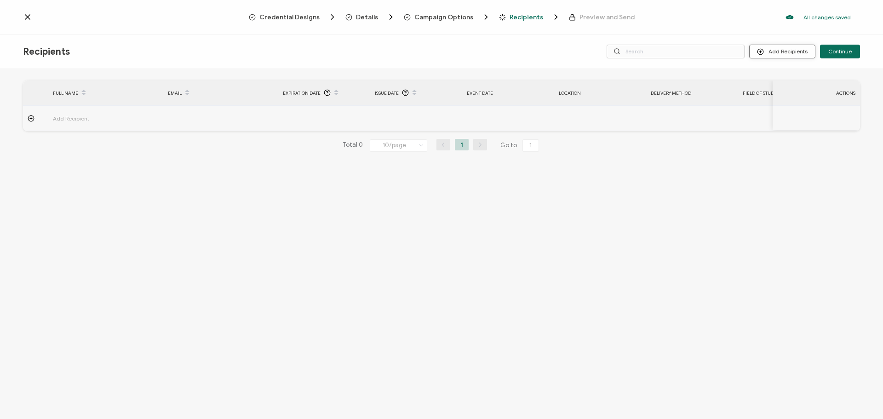
click at [804, 49] on button "Add Recipients" at bounding box center [782, 52] width 66 height 14
click at [788, 105] on span "Import From List" at bounding box center [792, 106] width 42 height 7
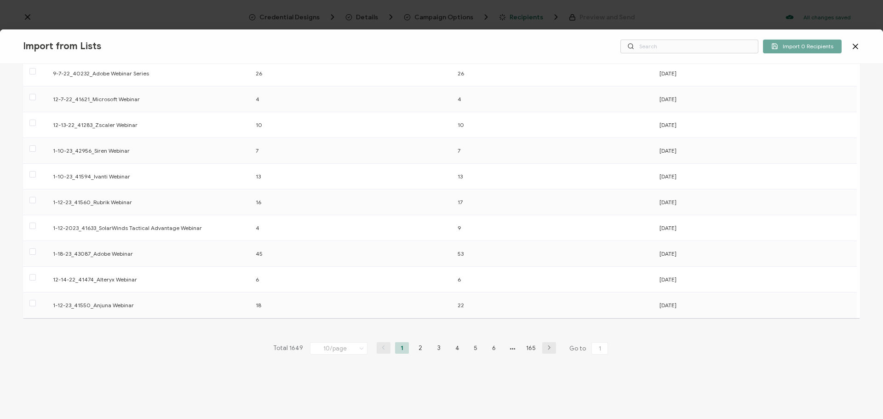
scroll to position [70, 0]
click at [530, 344] on li "165" at bounding box center [531, 343] width 14 height 11
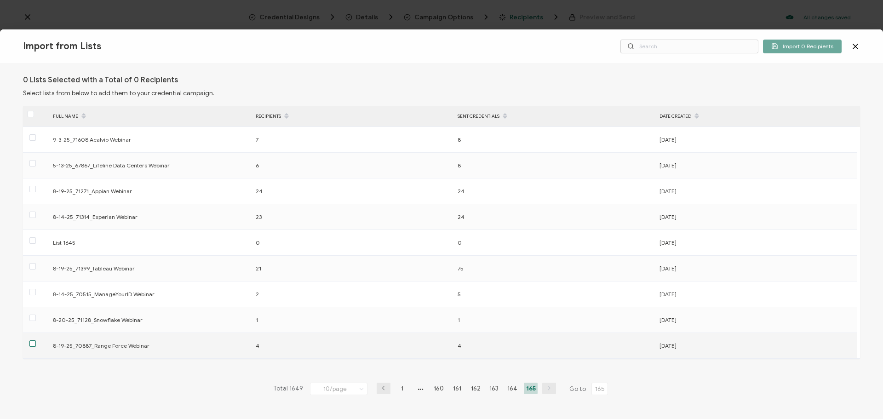
click at [31, 344] on span at bounding box center [32, 343] width 6 height 6
click at [36, 340] on input "checkbox" at bounding box center [36, 340] width 0 height 0
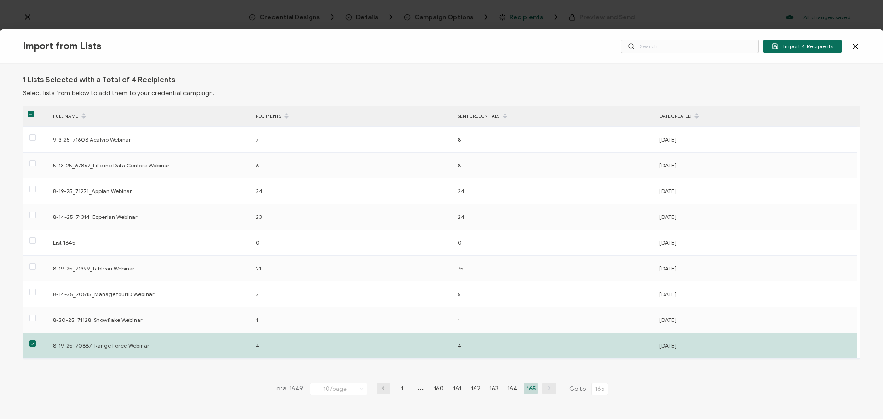
click at [816, 50] on button "Import 4 Recipients" at bounding box center [802, 47] width 78 height 14
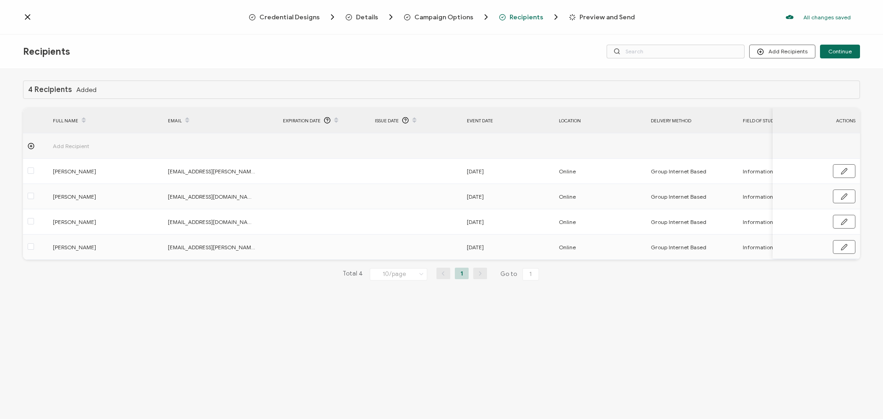
click at [881, 102] on div "4 Recipients Added FULL NAME EMAIL Expiration Date Issue Date Event Date Locati…" at bounding box center [441, 245] width 883 height 352
click at [841, 50] on span "Continue" at bounding box center [839, 52] width 23 height 6
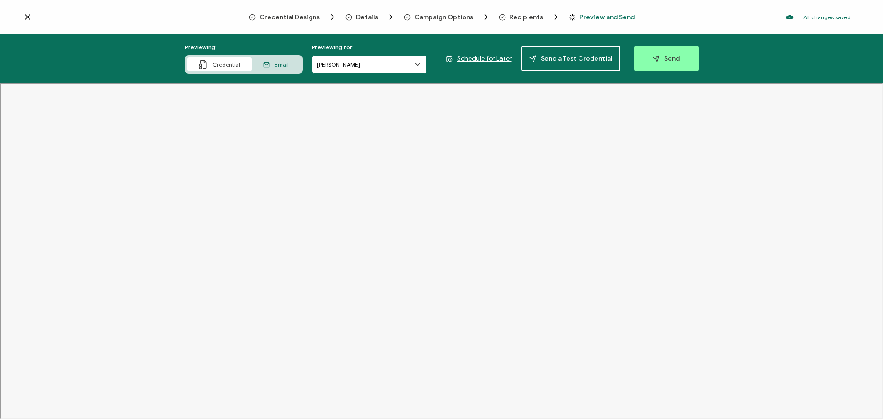
click at [383, 67] on input "[PERSON_NAME]" at bounding box center [369, 64] width 115 height 18
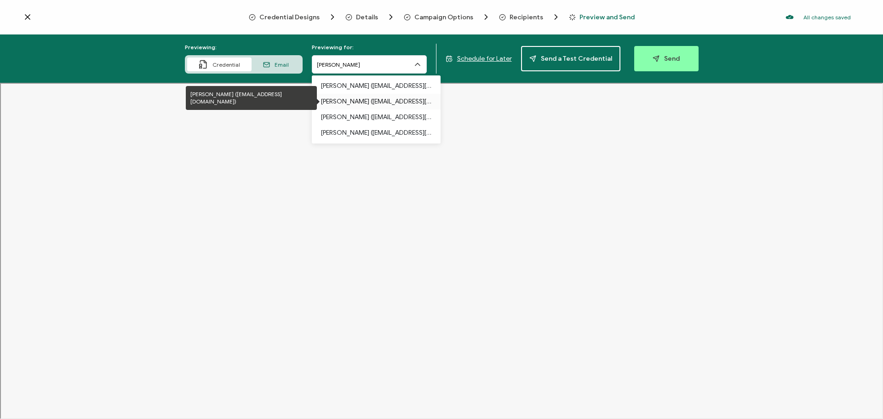
click at [371, 99] on p "[PERSON_NAME] ([EMAIL_ADDRESS][DOMAIN_NAME])" at bounding box center [376, 102] width 110 height 16
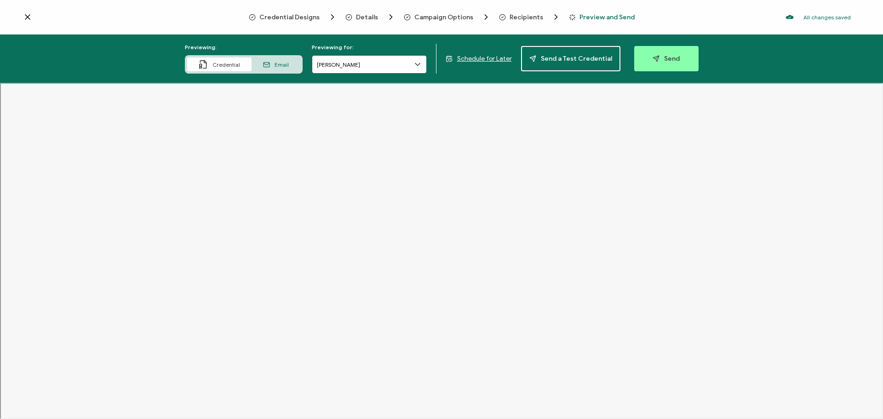
click at [349, 63] on input "[PERSON_NAME]" at bounding box center [369, 64] width 115 height 18
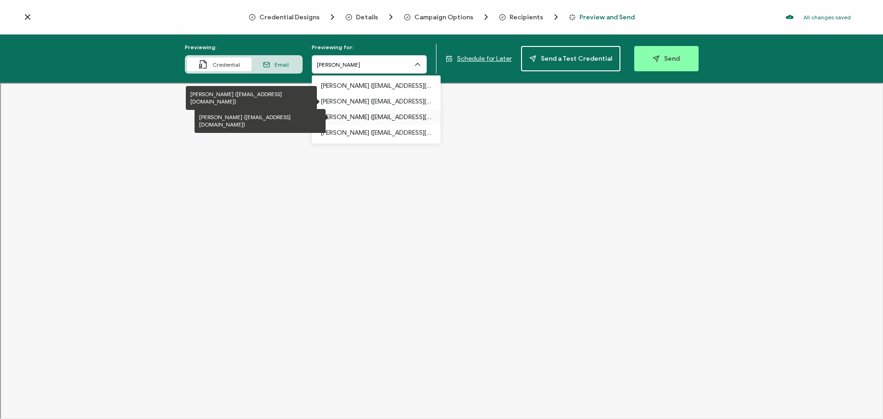
click at [379, 112] on p "[PERSON_NAME] ([EMAIL_ADDRESS][DOMAIN_NAME])" at bounding box center [376, 117] width 110 height 16
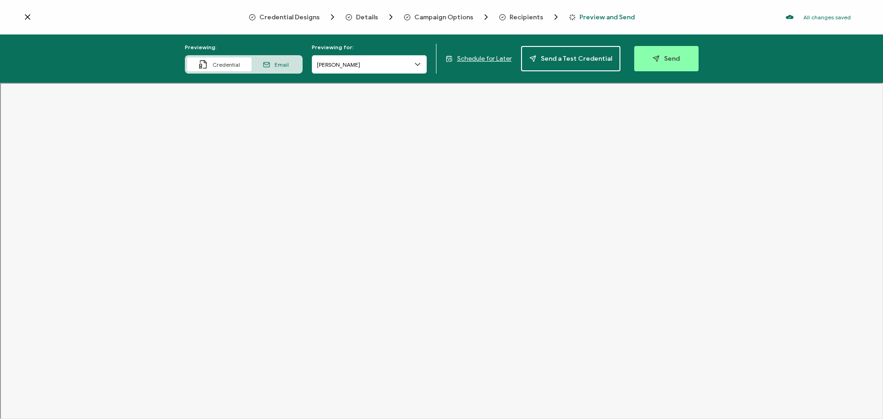
click at [419, 63] on icon at bounding box center [417, 64] width 9 height 9
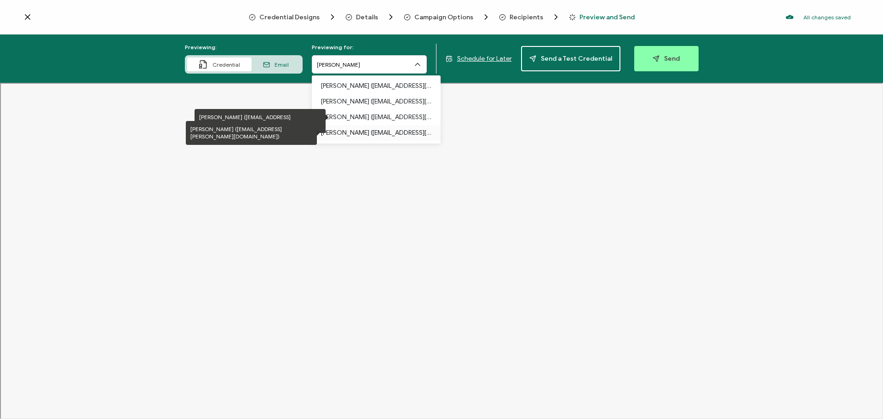
click at [344, 128] on p "[PERSON_NAME] ([EMAIL_ADDRESS][PERSON_NAME][DOMAIN_NAME])" at bounding box center [376, 133] width 110 height 16
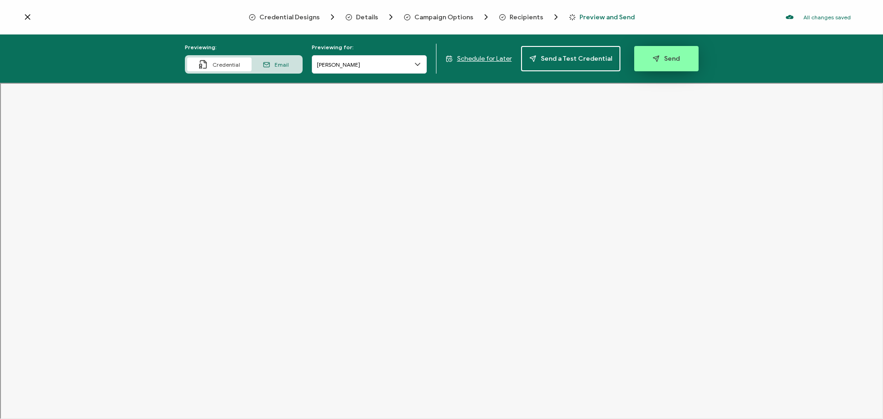
click at [654, 60] on icon "button" at bounding box center [655, 58] width 7 height 7
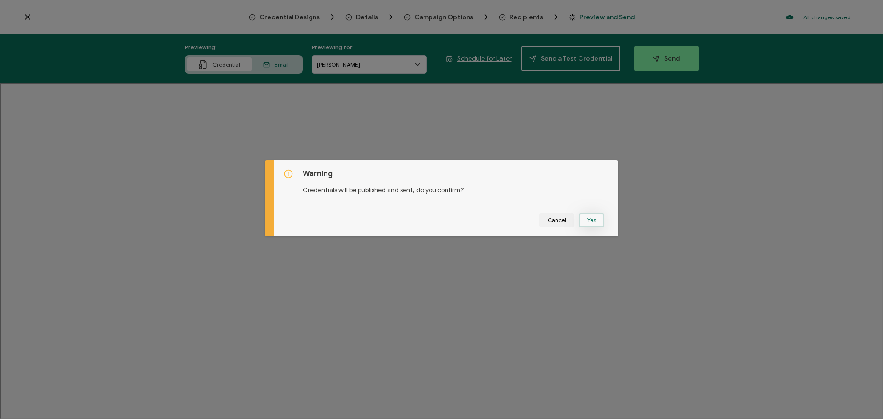
click at [590, 223] on button "Yes" at bounding box center [591, 220] width 25 height 14
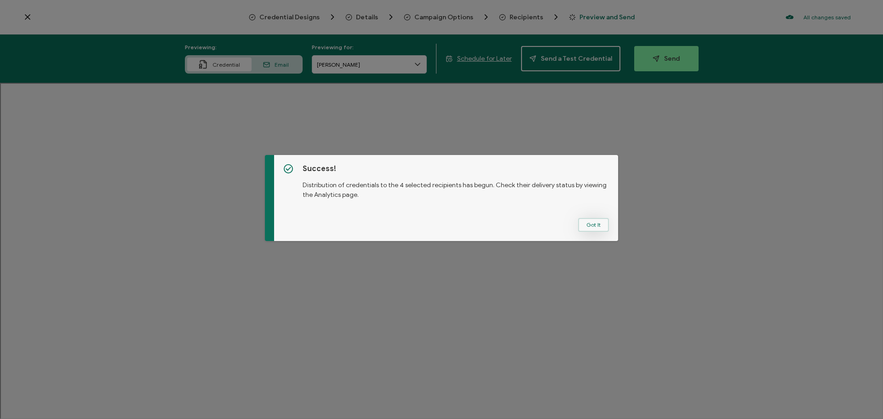
click at [590, 225] on button "Got It" at bounding box center [593, 225] width 31 height 14
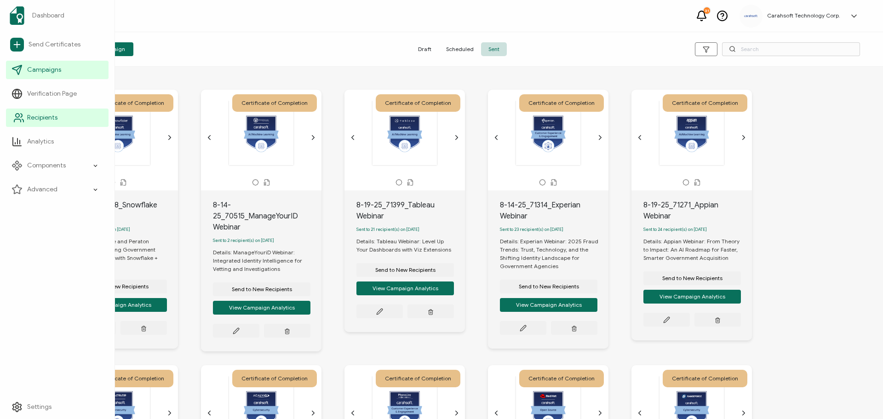
click at [36, 120] on span "Recipients" at bounding box center [42, 117] width 30 height 9
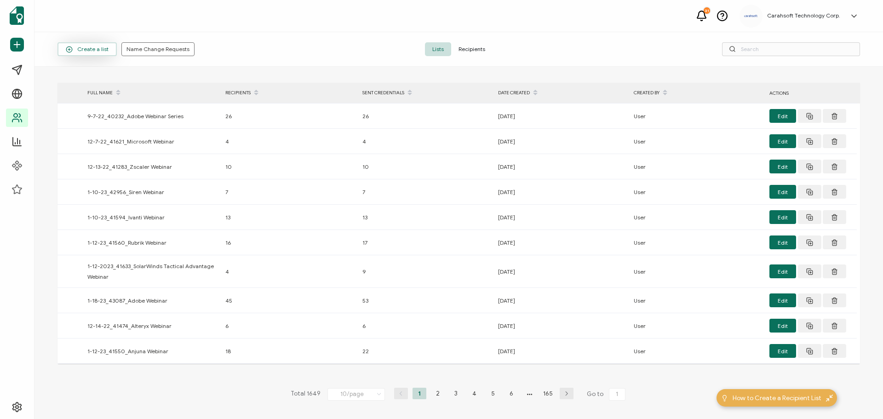
click at [81, 46] on span "Create a list" at bounding box center [87, 49] width 43 height 7
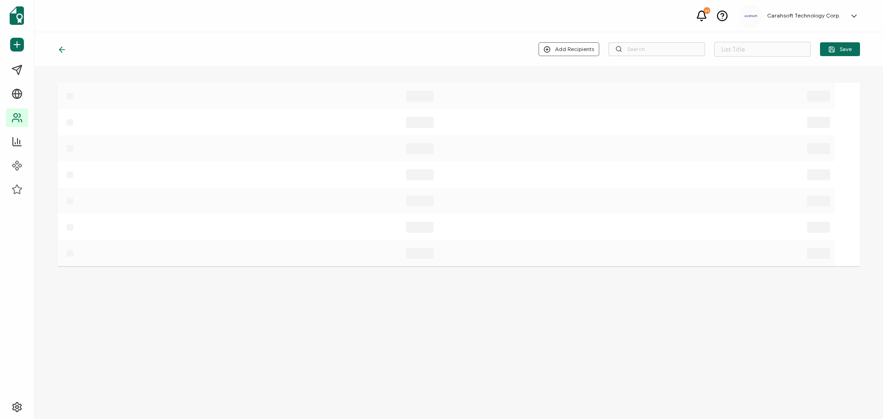
type input "List 1650"
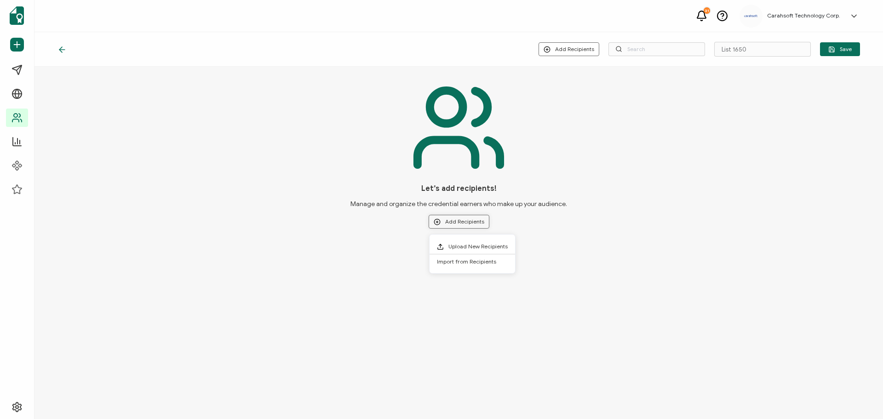
click at [478, 223] on button "Add Recipients" at bounding box center [459, 222] width 61 height 14
click at [482, 246] on span "Upload New Recipients" at bounding box center [477, 246] width 59 height 7
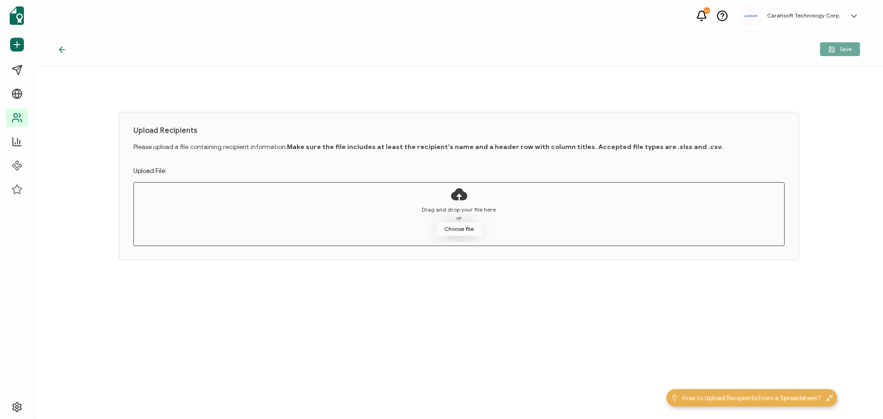
click at [475, 234] on button "Choose file" at bounding box center [459, 229] width 46 height 14
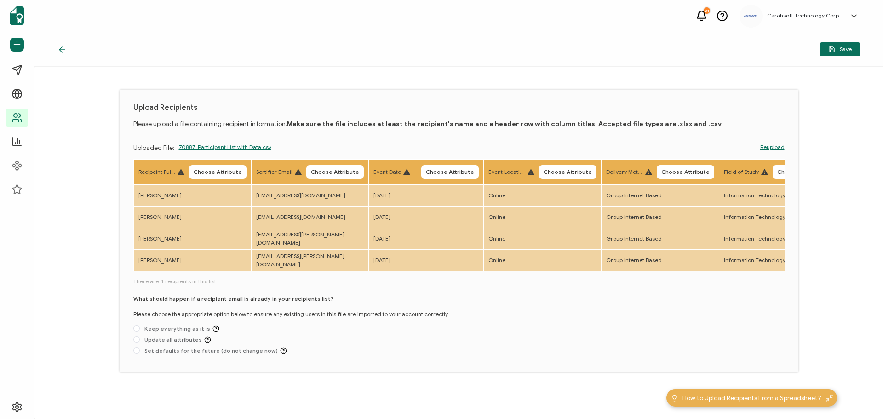
click at [204, 367] on div "Upload Recipients Please upload a file containing recipient information. Make s…" at bounding box center [459, 231] width 679 height 282
click at [68, 49] on div at bounding box center [64, 49] width 14 height 9
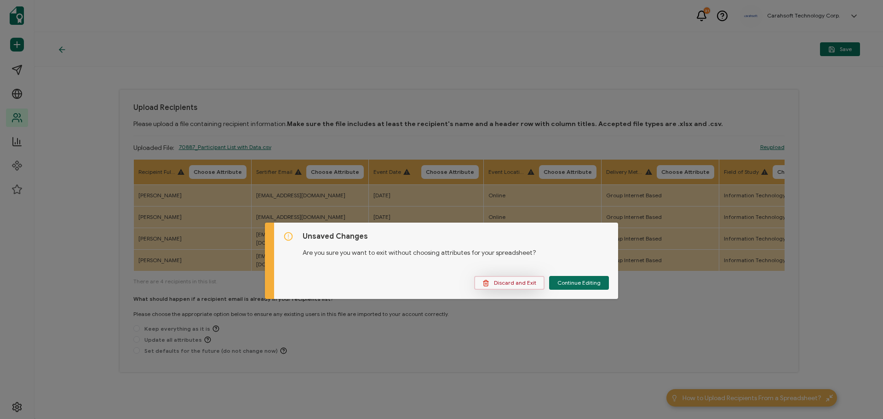
click at [519, 280] on span "Discard and Exit" at bounding box center [509, 283] width 54 height 7
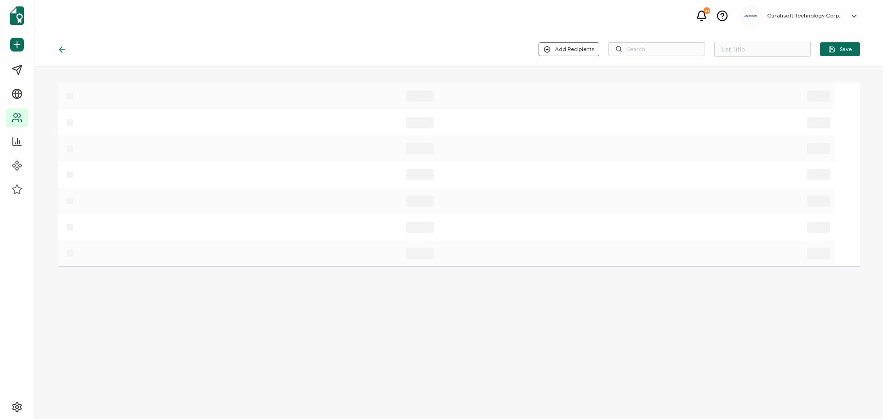
type input "List 1650"
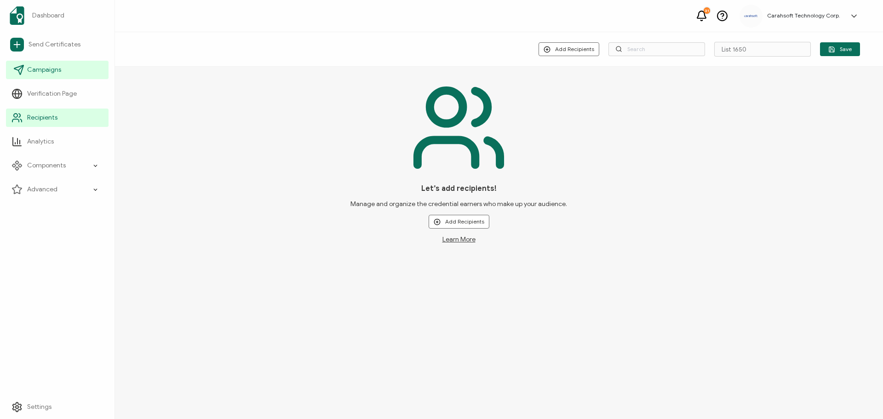
click at [39, 65] on span "Campaigns" at bounding box center [44, 69] width 34 height 9
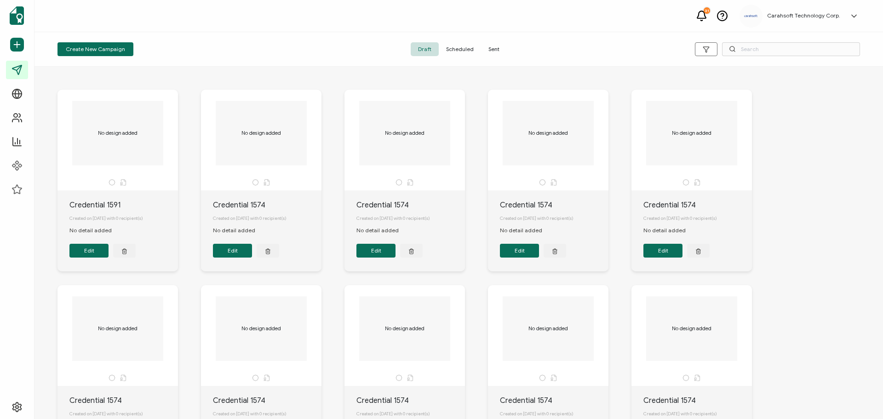
click at [492, 46] on span "Sent" at bounding box center [494, 49] width 26 height 14
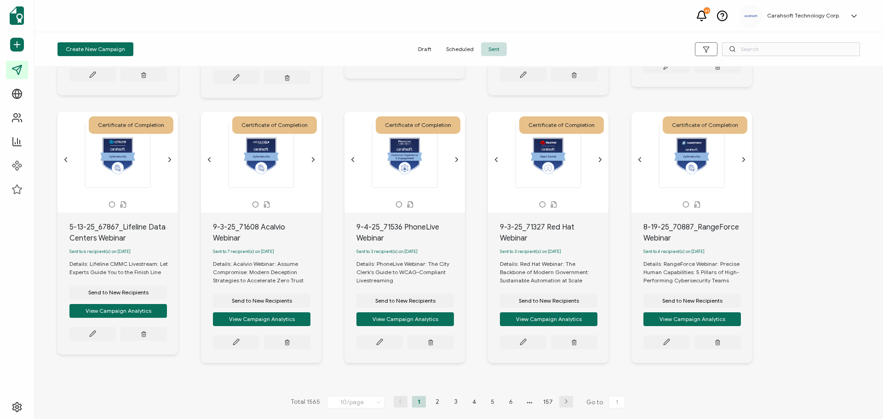
scroll to position [259, 0]
click at [789, 165] on div "Certificate of Completion The recipient’s full name, which will be automaticall…" at bounding box center [458, 106] width 821 height 577
click at [669, 319] on button "View Campaign Analytics" at bounding box center [691, 319] width 97 height 14
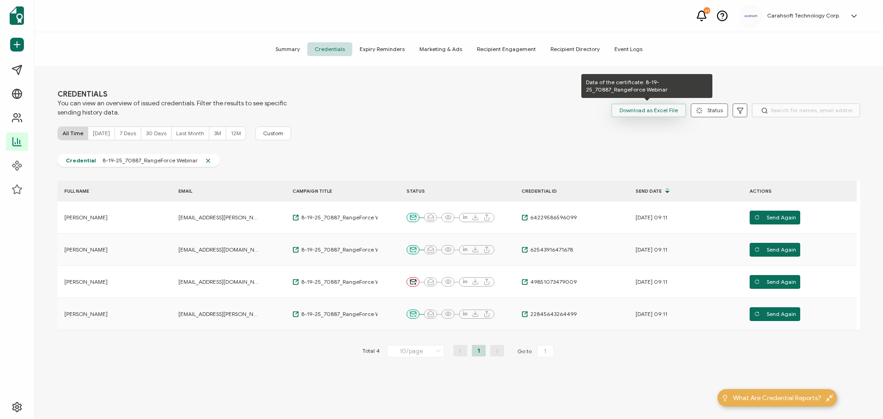
click at [629, 108] on span "Download as Excel File" at bounding box center [648, 110] width 58 height 14
click at [651, 111] on span "Download as Excel File" at bounding box center [648, 110] width 58 height 14
